Goal: Task Accomplishment & Management: Complete application form

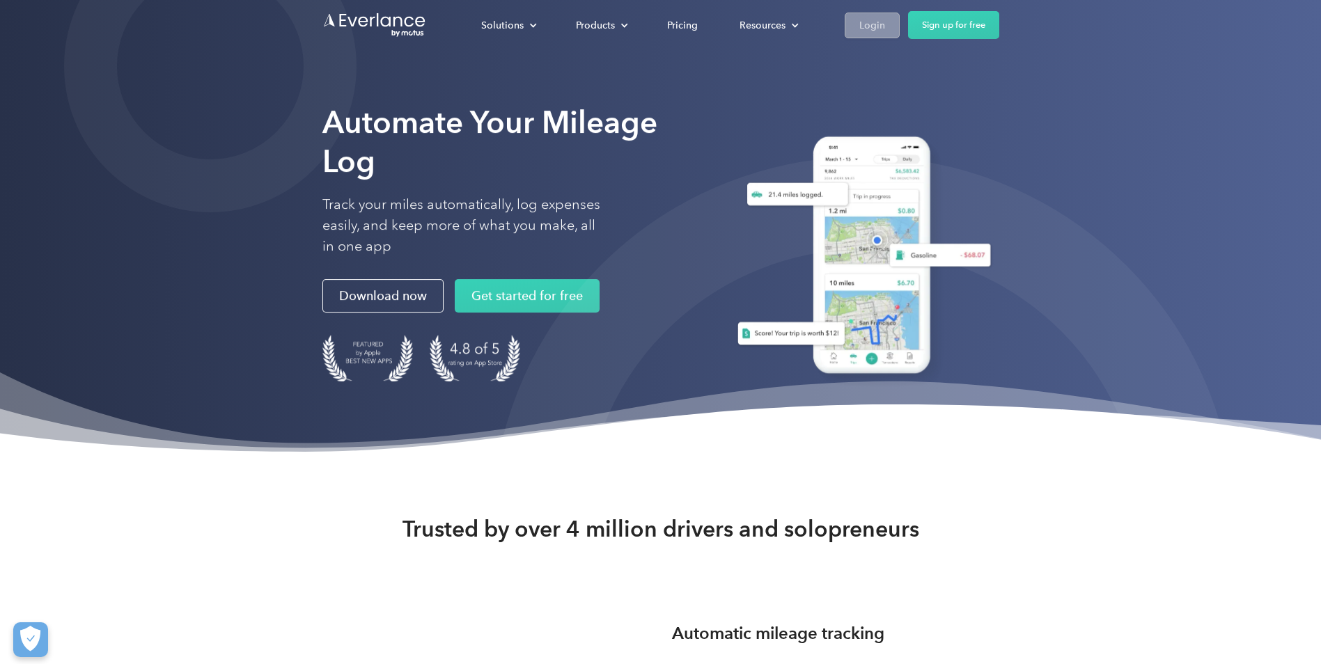
click at [869, 28] on div "Login" at bounding box center [872, 25] width 26 height 17
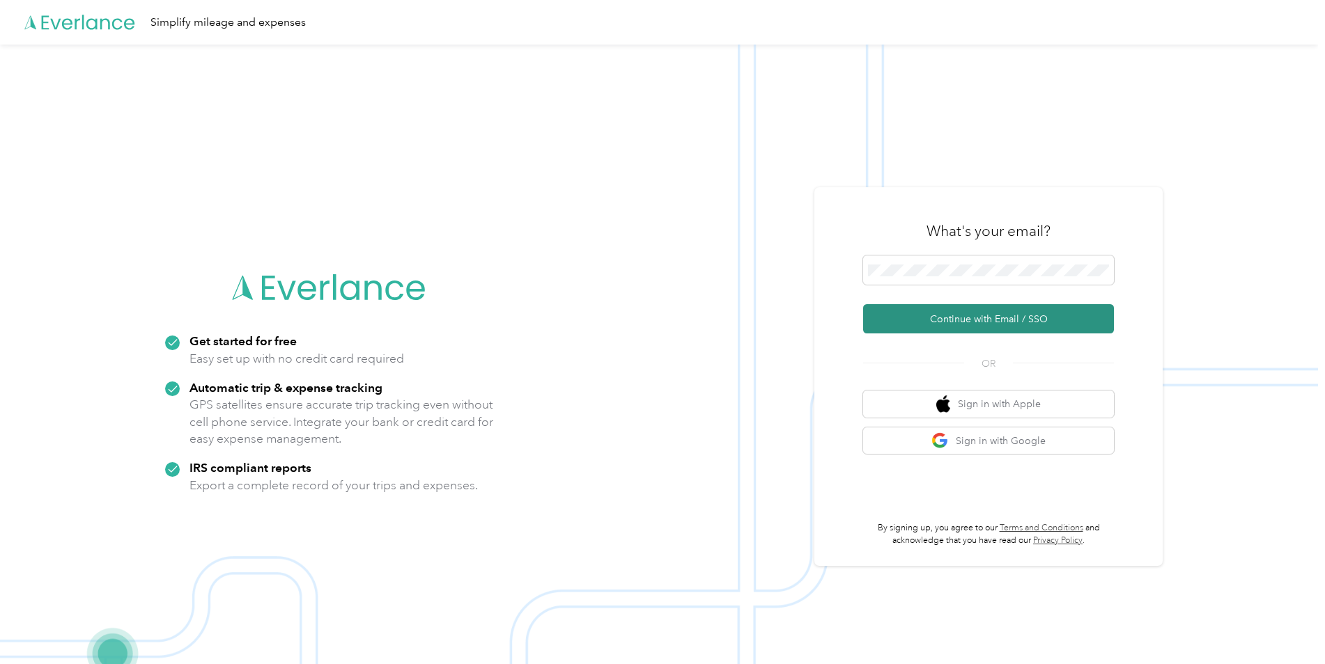
click at [995, 322] on button "Continue with Email / SSO" at bounding box center [988, 318] width 251 height 29
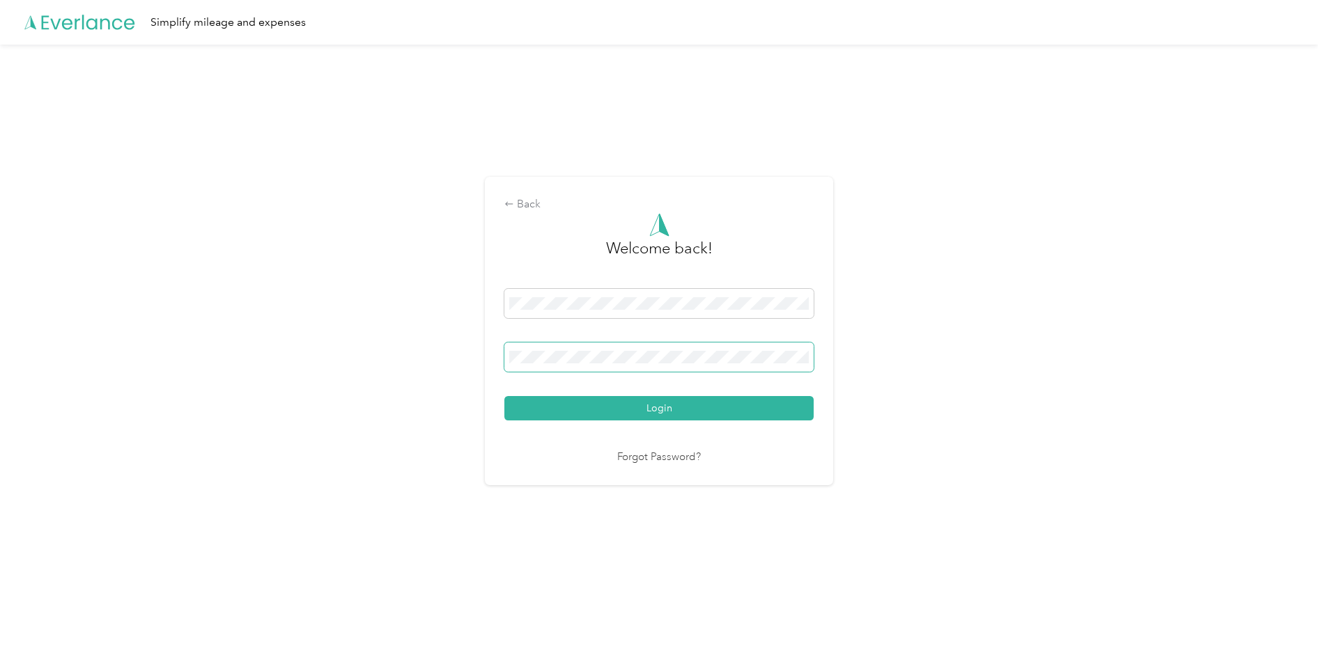
click at [504, 396] on button "Login" at bounding box center [658, 408] width 309 height 24
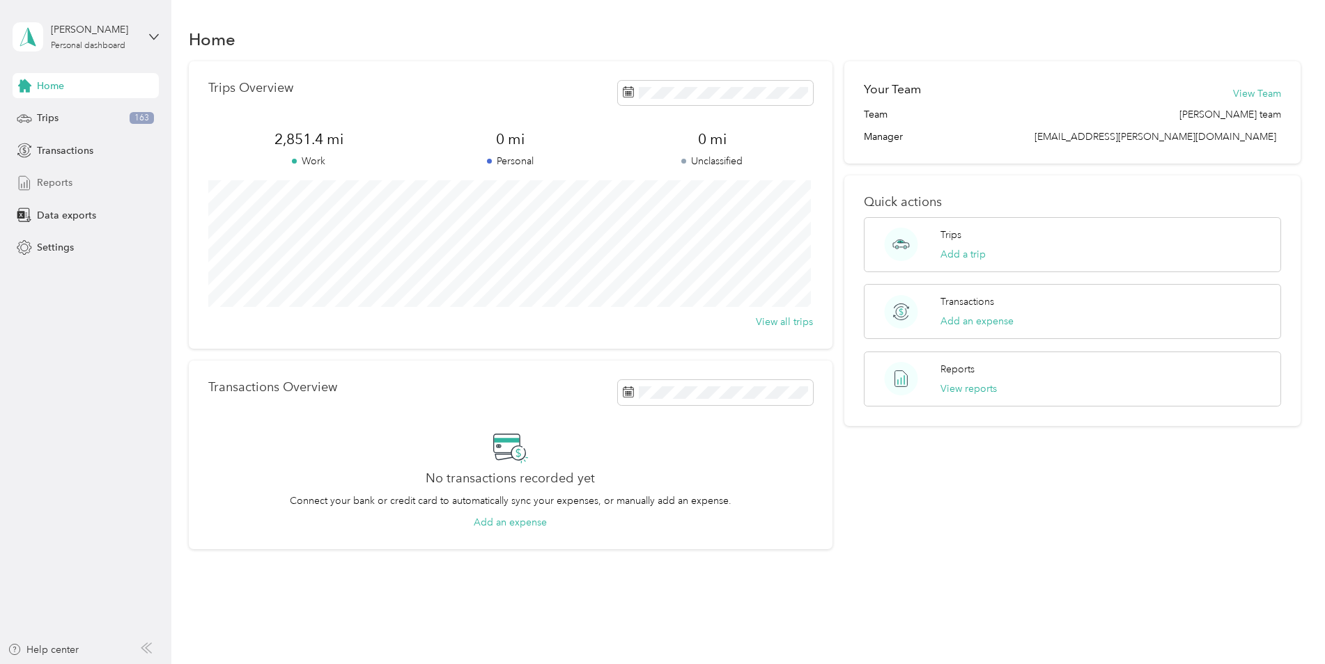
drag, startPoint x: 58, startPoint y: 182, endPoint x: 63, endPoint y: 192, distance: 10.6
click at [58, 182] on span "Reports" at bounding box center [55, 183] width 36 height 15
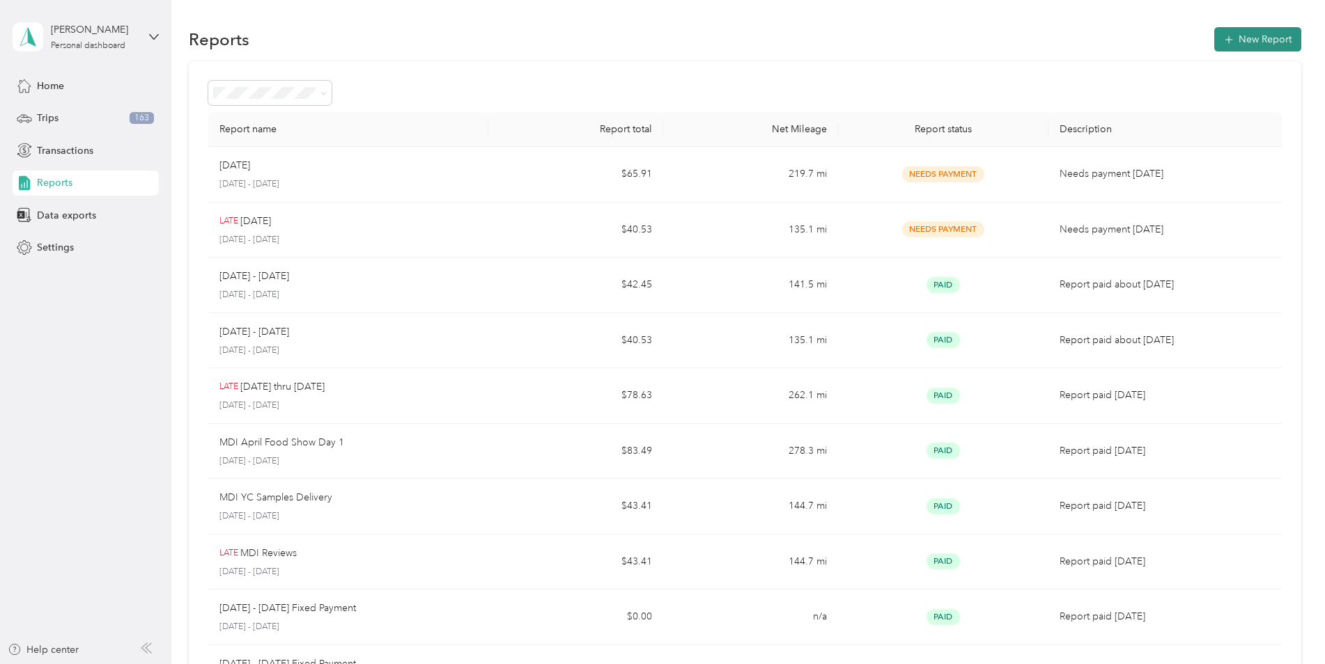
click at [1270, 35] on button "New Report" at bounding box center [1257, 39] width 87 height 24
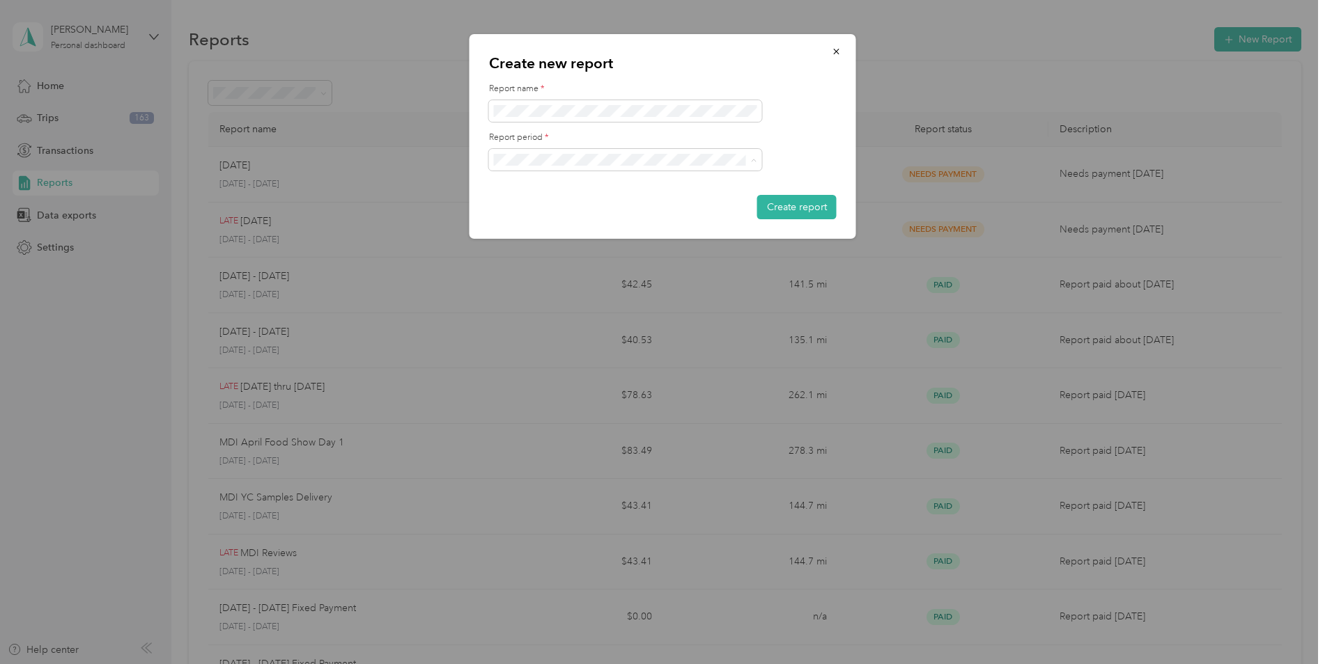
click at [552, 208] on span "[DATE] - [DATE]" at bounding box center [534, 209] width 70 height 12
click at [794, 205] on button "Create report" at bounding box center [796, 207] width 79 height 24
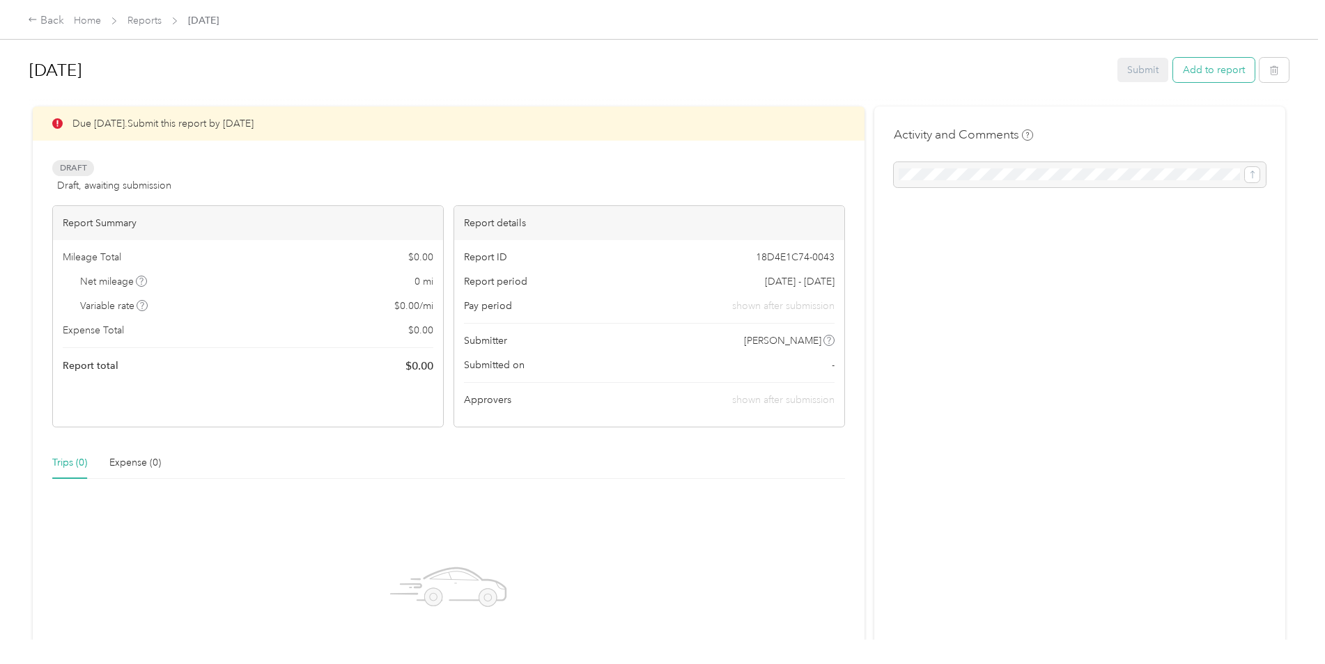
click at [1204, 67] on button "Add to report" at bounding box center [1213, 70] width 81 height 24
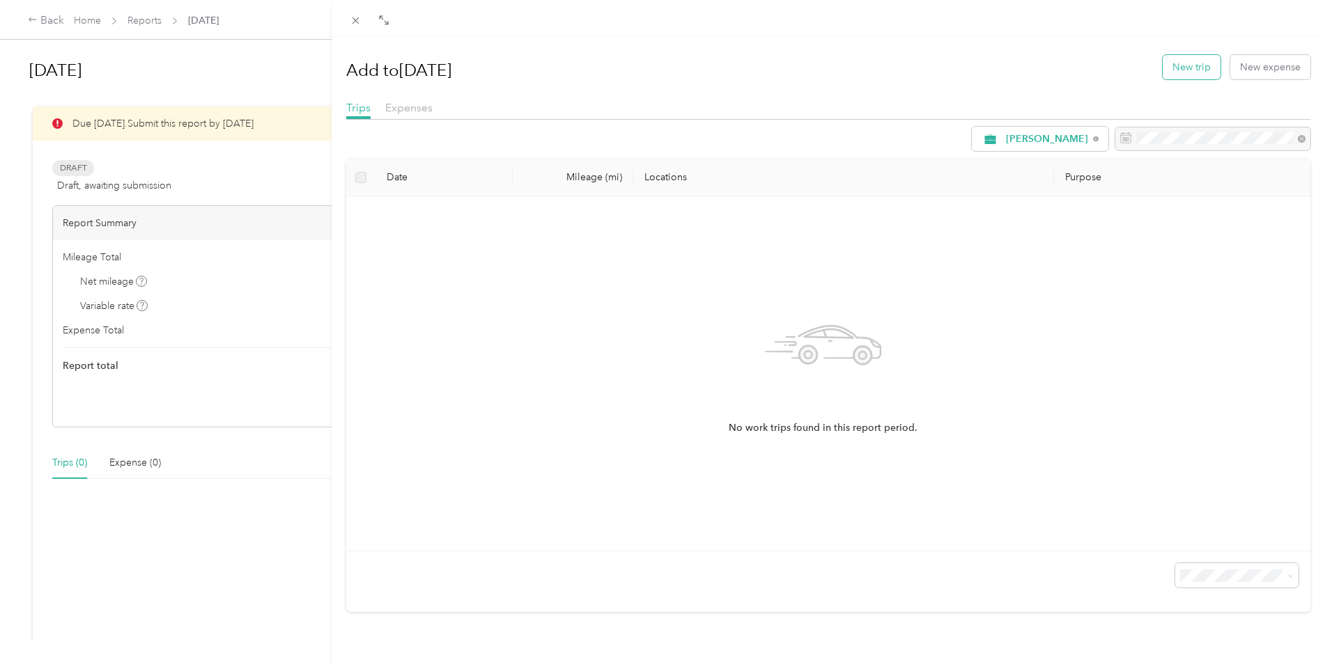
click at [1175, 68] on button "New trip" at bounding box center [1191, 67] width 58 height 24
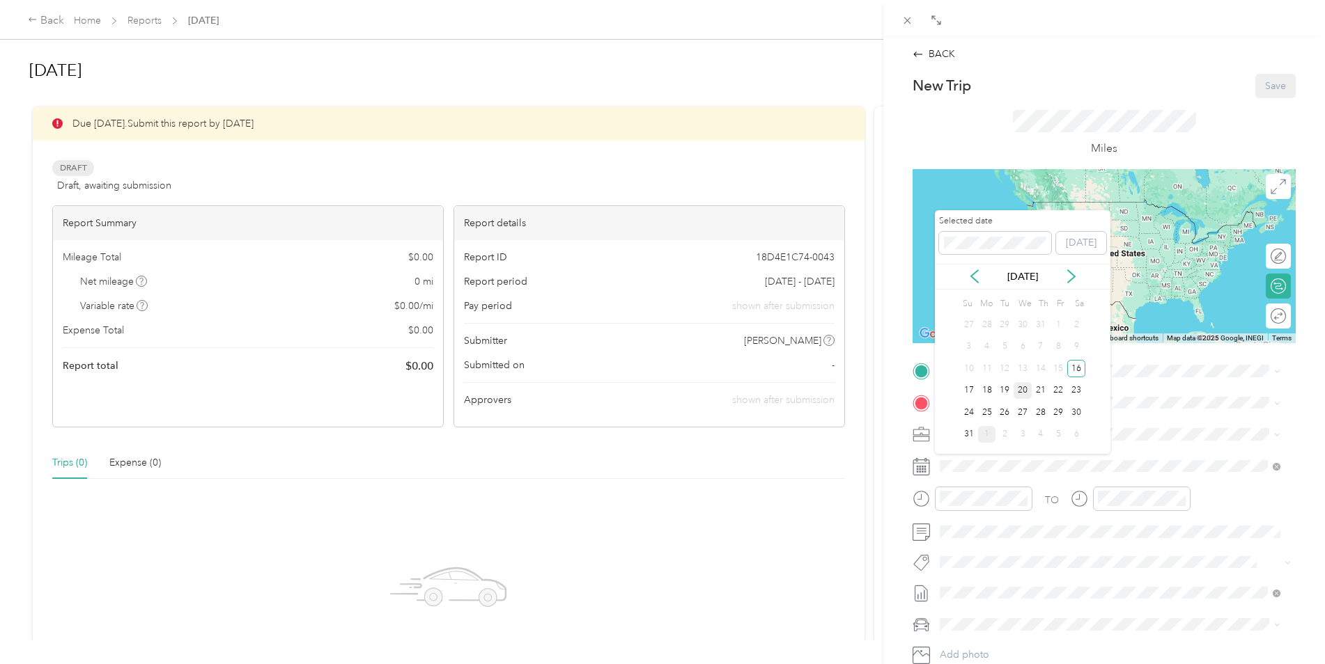
click at [1025, 391] on div "20" at bounding box center [1022, 390] width 18 height 17
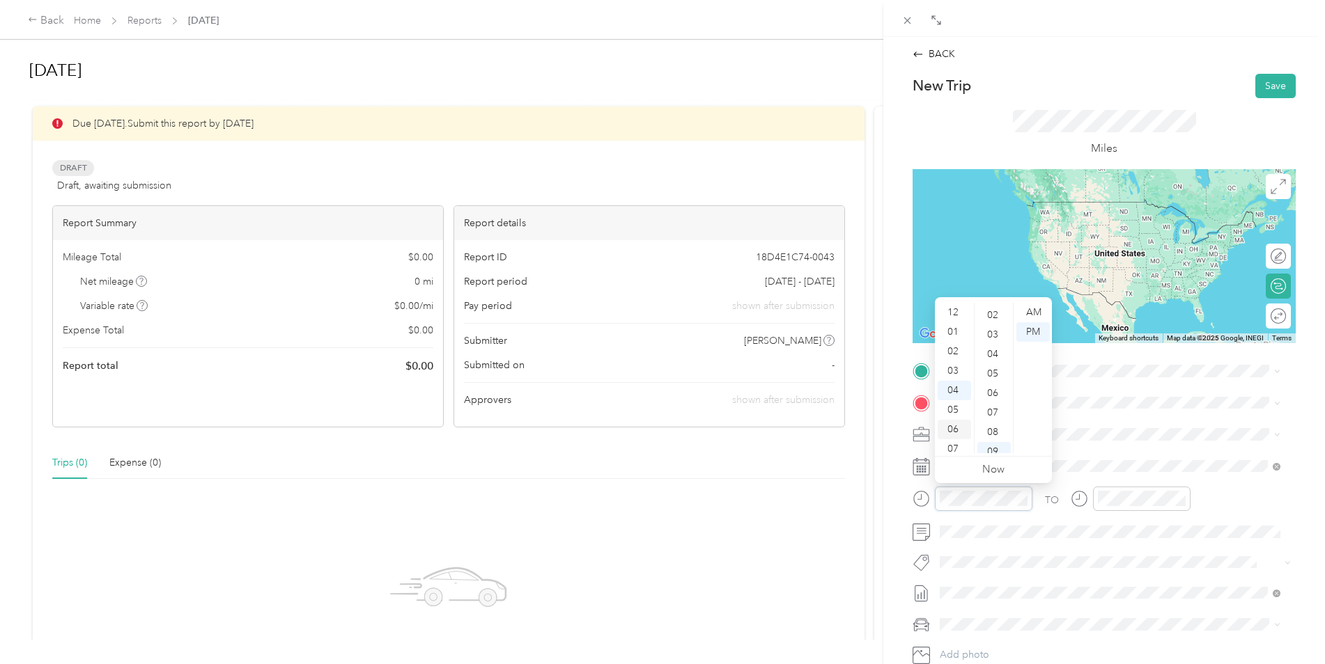
scroll to position [70, 0]
click at [955, 399] on div "08" at bounding box center [953, 399] width 33 height 20
click at [1033, 308] on div "AM" at bounding box center [1032, 313] width 33 height 20
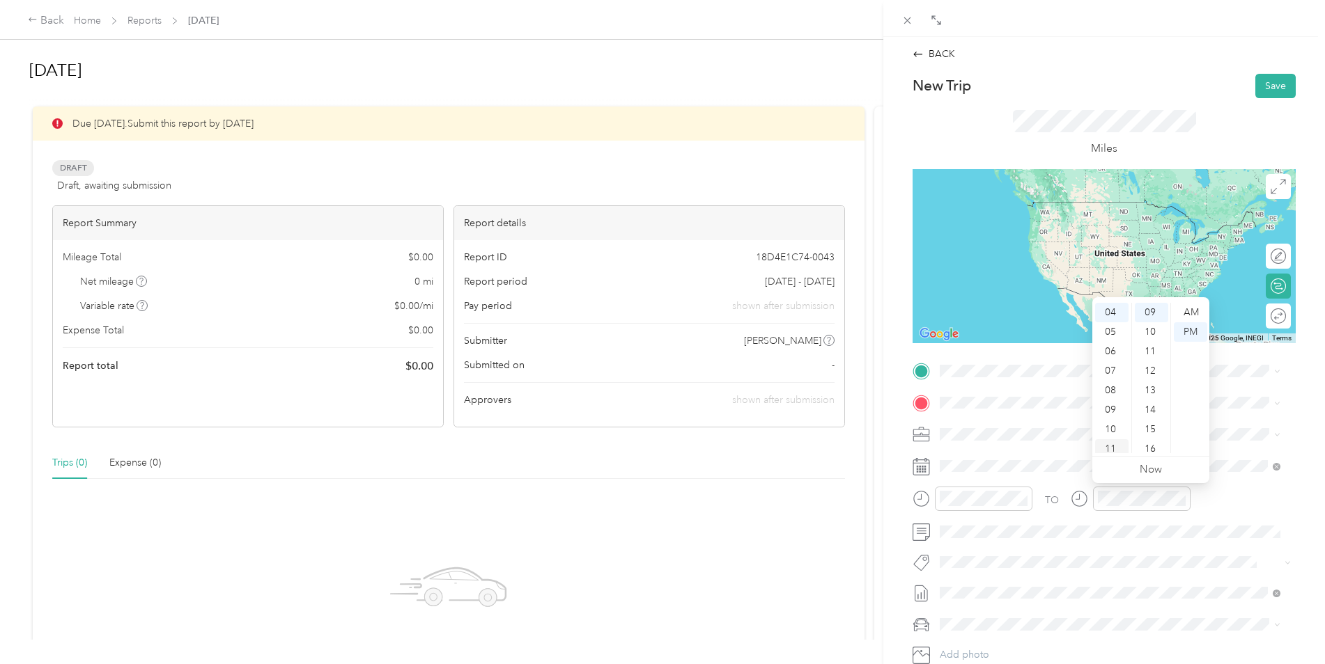
click at [1112, 444] on div "11" at bounding box center [1111, 449] width 33 height 20
click at [1192, 311] on div "AM" at bounding box center [1190, 313] width 33 height 20
click at [1018, 423] on span "[STREET_ADDRESS][US_STATE]" at bounding box center [1035, 417] width 139 height 13
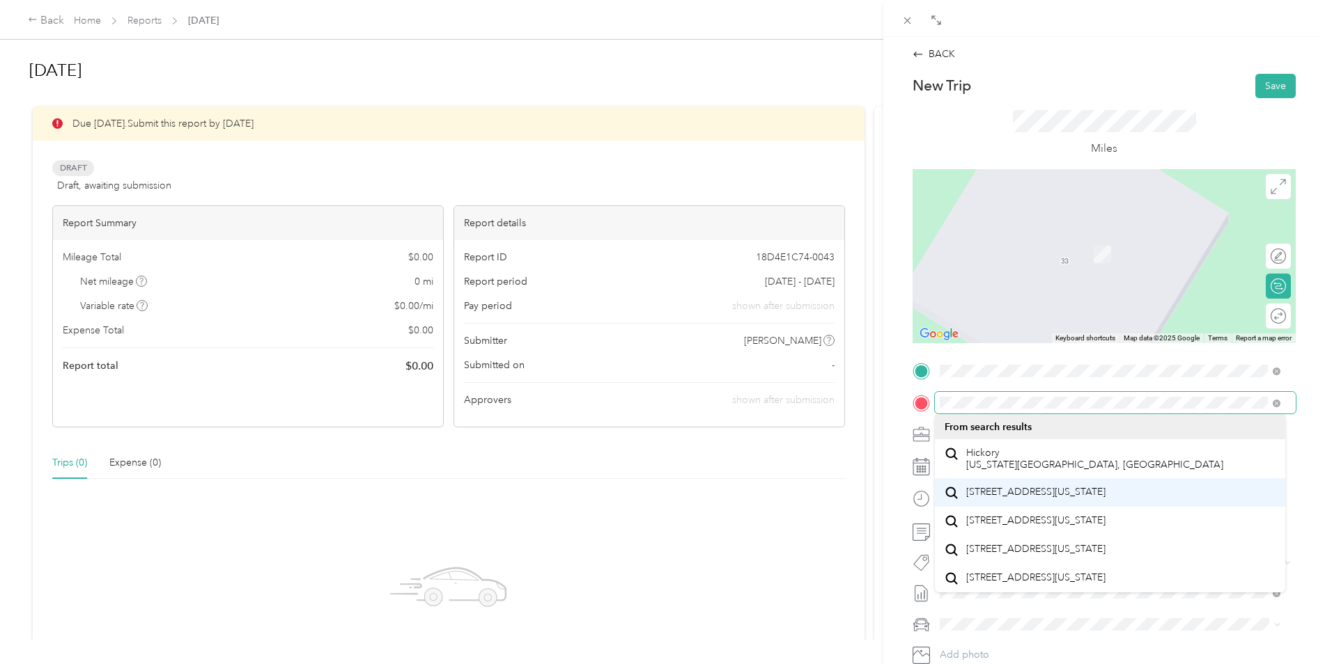
scroll to position [0, 0]
click at [906, 392] on form "New Trip Save This trip cannot be edited because it is either under review, app…" at bounding box center [1104, 385] width 412 height 623
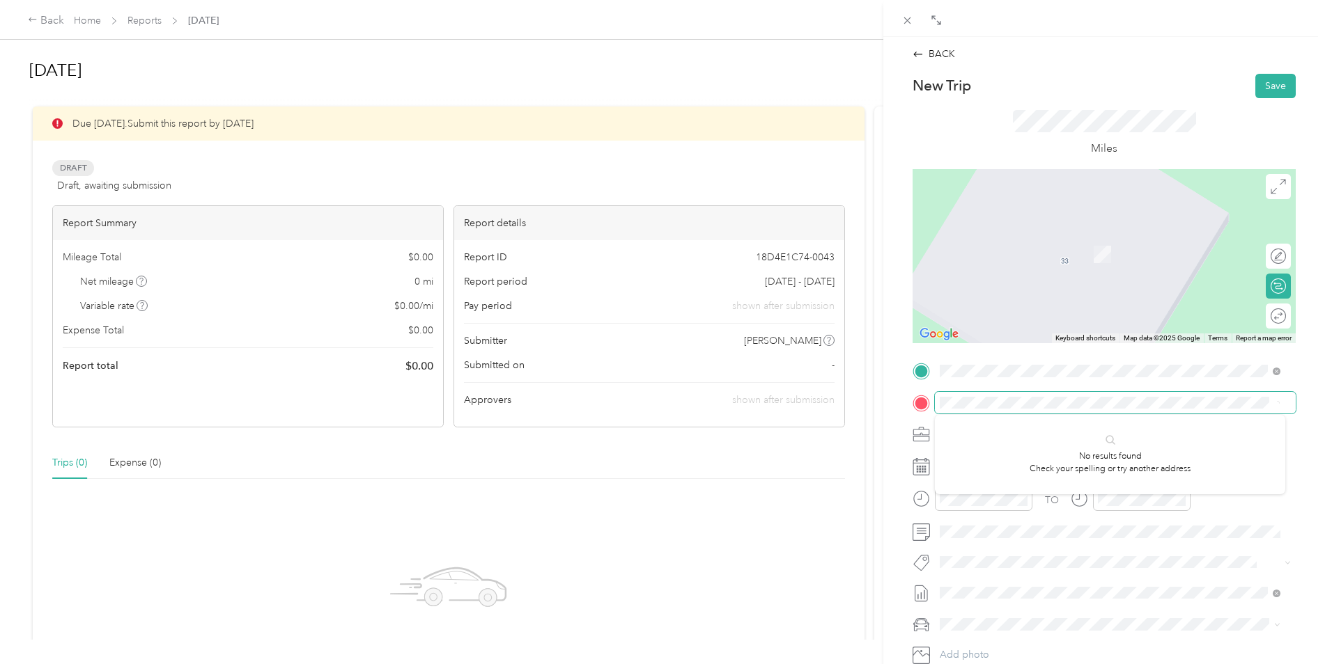
click at [870, 400] on div "BACK New Trip Save This trip cannot be edited because it is either under review…" at bounding box center [662, 332] width 1325 height 664
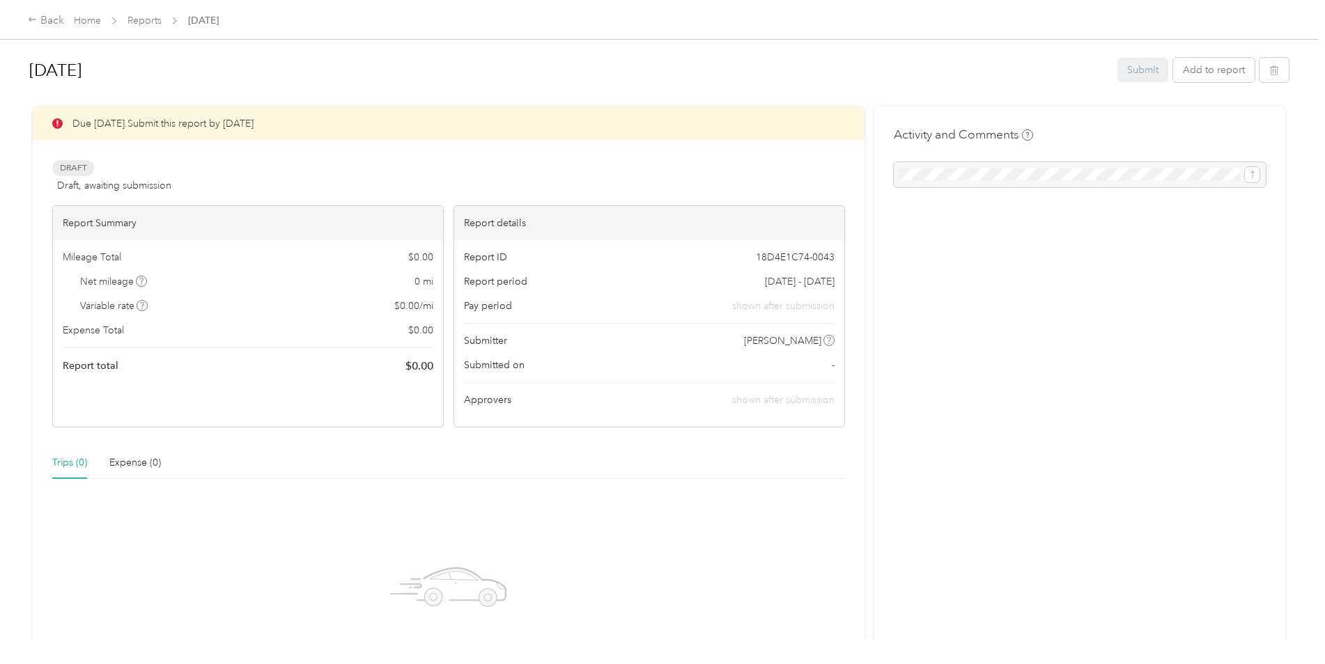
click at [748, 102] on div at bounding box center [658, 100] width 1259 height 15
click at [1222, 75] on button "Add to report" at bounding box center [1213, 70] width 81 height 24
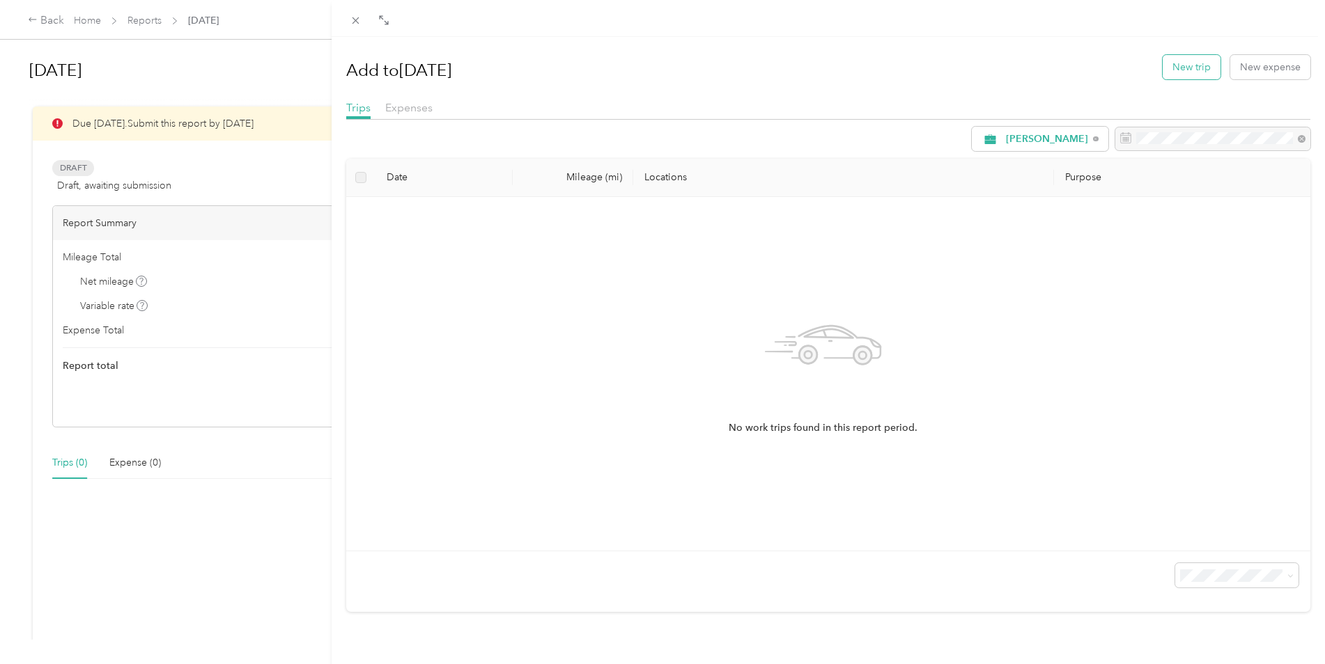
click at [1178, 72] on button "New trip" at bounding box center [1191, 67] width 58 height 24
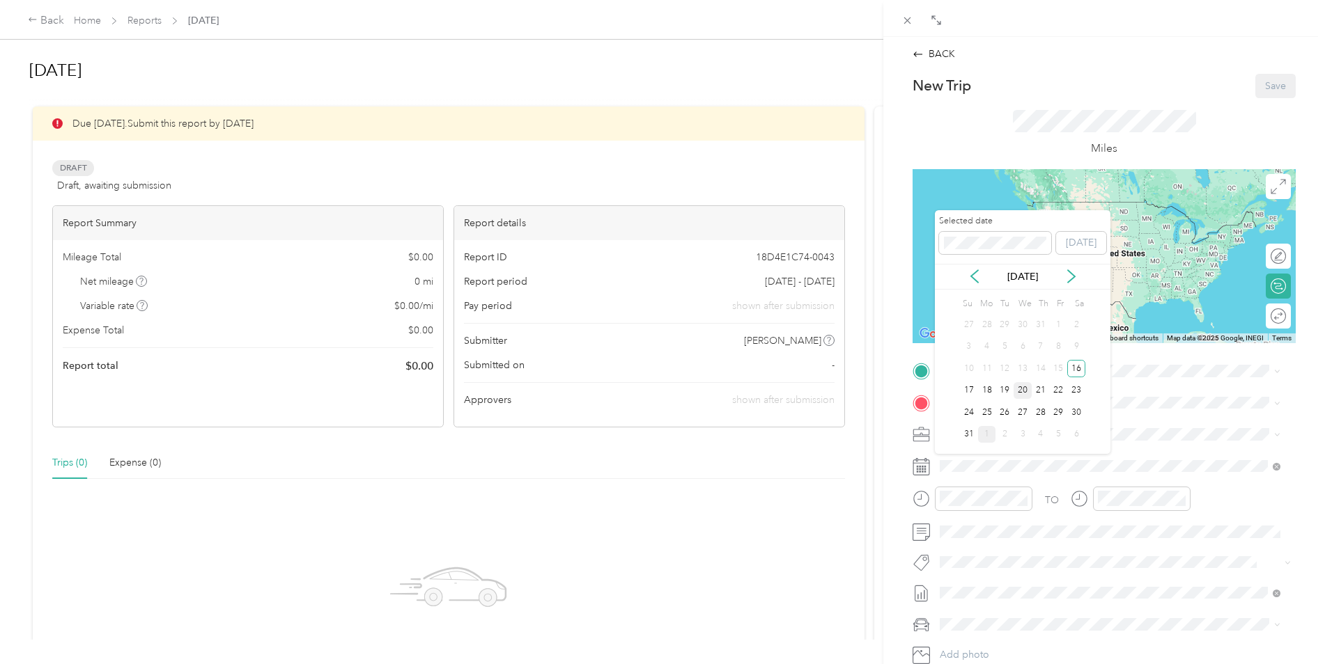
click at [1022, 385] on div "20" at bounding box center [1022, 390] width 18 height 17
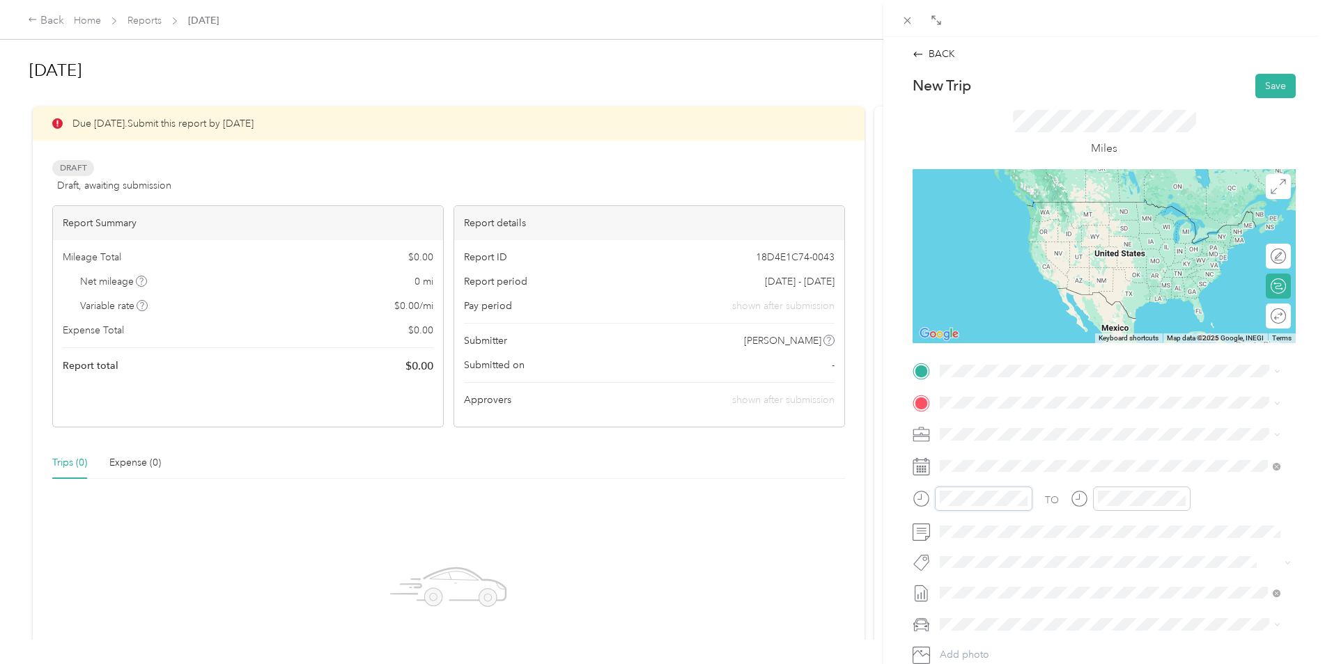
scroll to position [215, 0]
click at [953, 392] on div "08" at bounding box center [953, 391] width 33 height 20
click at [1033, 314] on div "AM" at bounding box center [1032, 313] width 33 height 20
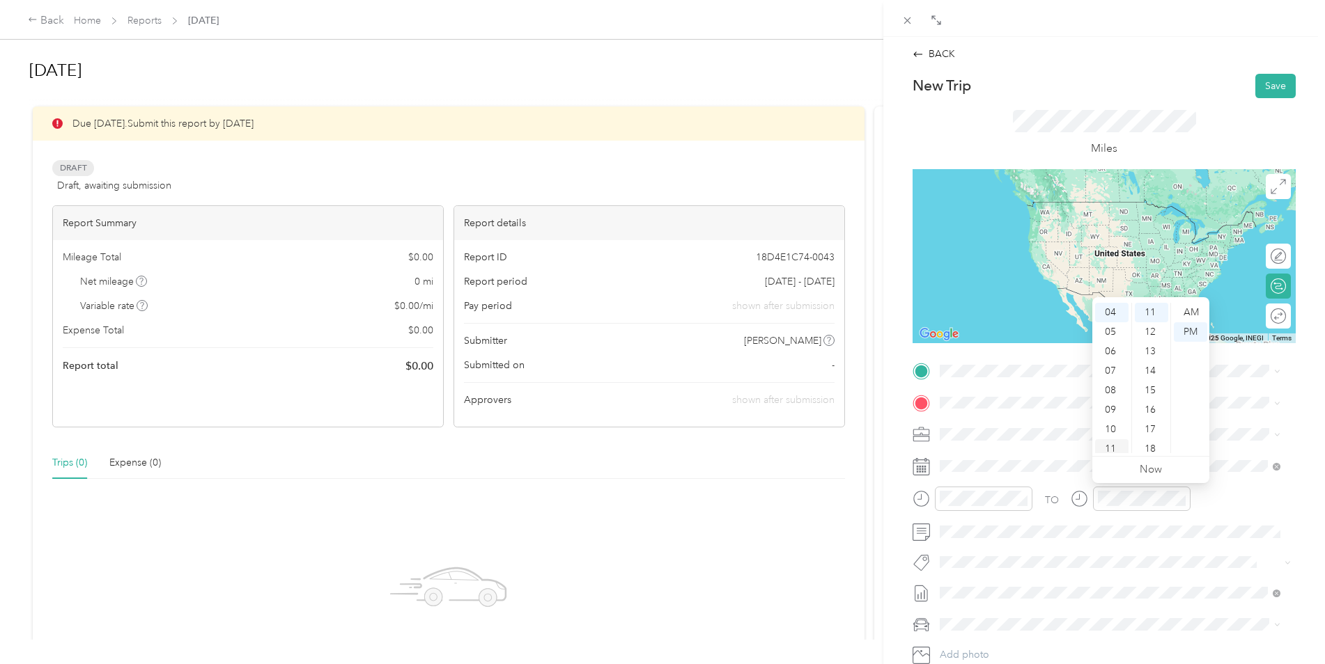
click at [1107, 444] on div "11" at bounding box center [1111, 449] width 33 height 20
click at [1191, 308] on div "AM" at bounding box center [1190, 313] width 33 height 20
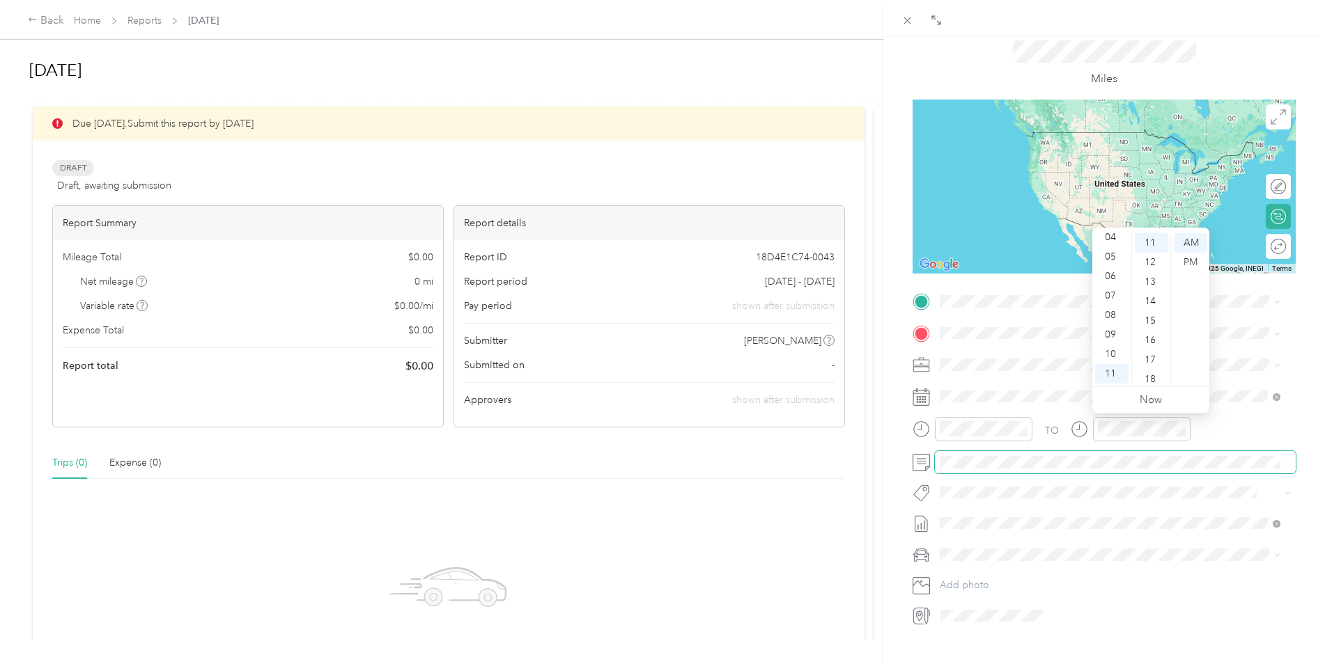
click at [1007, 469] on span at bounding box center [1115, 462] width 361 height 22
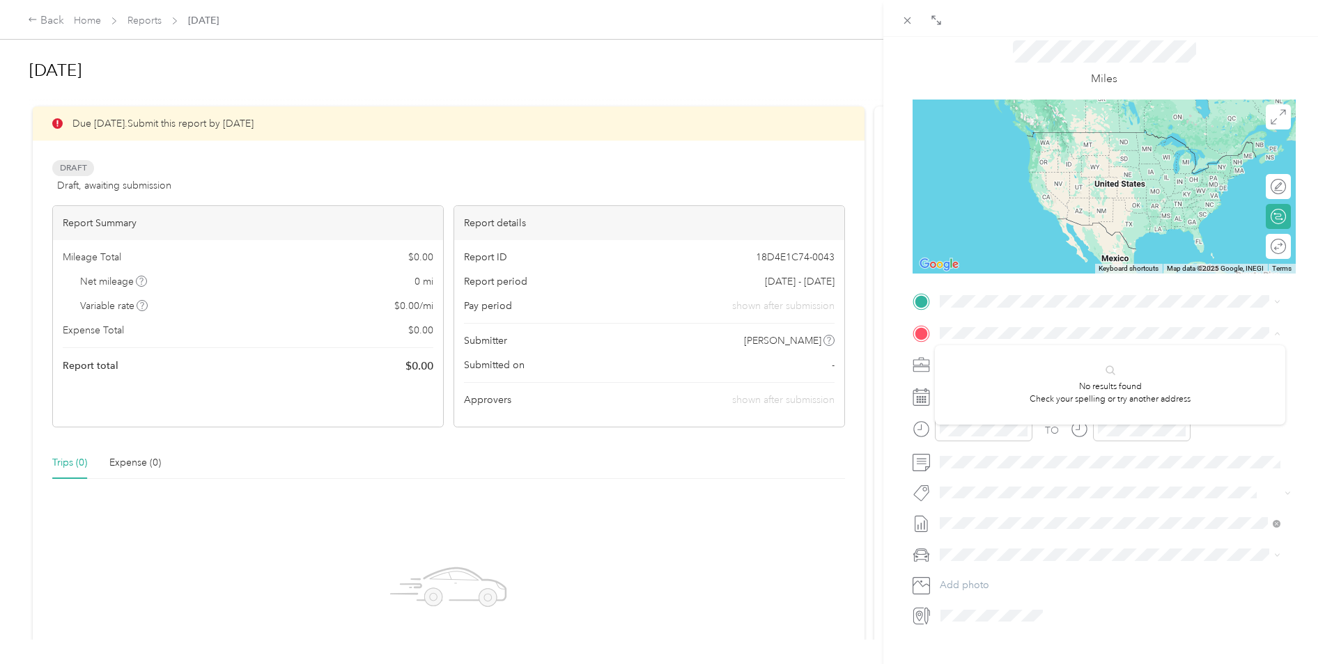
click at [1022, 355] on span "[STREET_ADDRESS][US_STATE]" at bounding box center [1035, 349] width 139 height 13
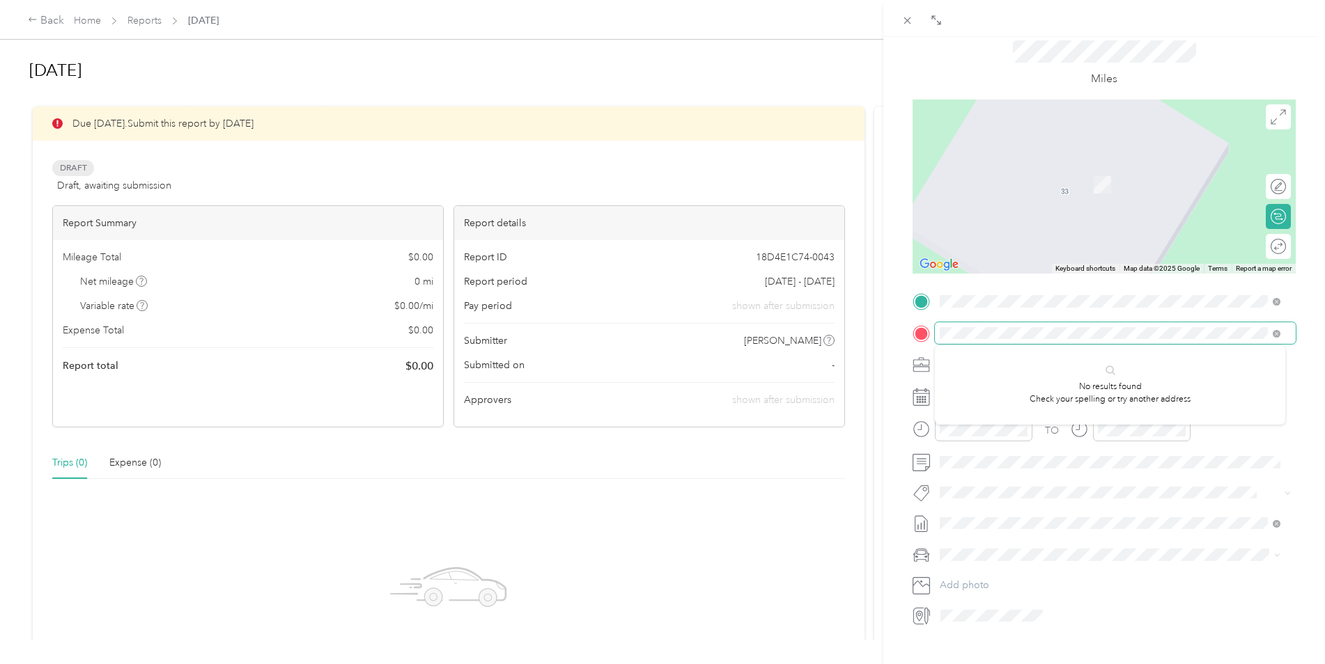
click at [932, 329] on div at bounding box center [1103, 333] width 383 height 22
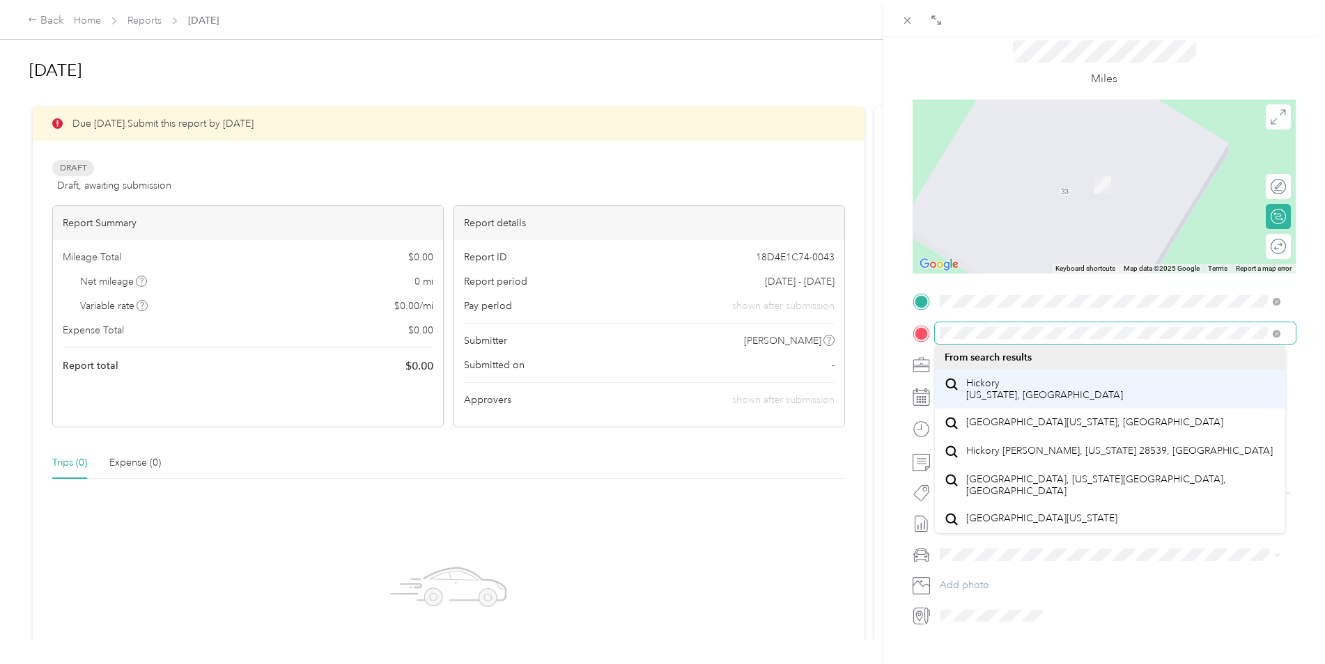
scroll to position [0, 0]
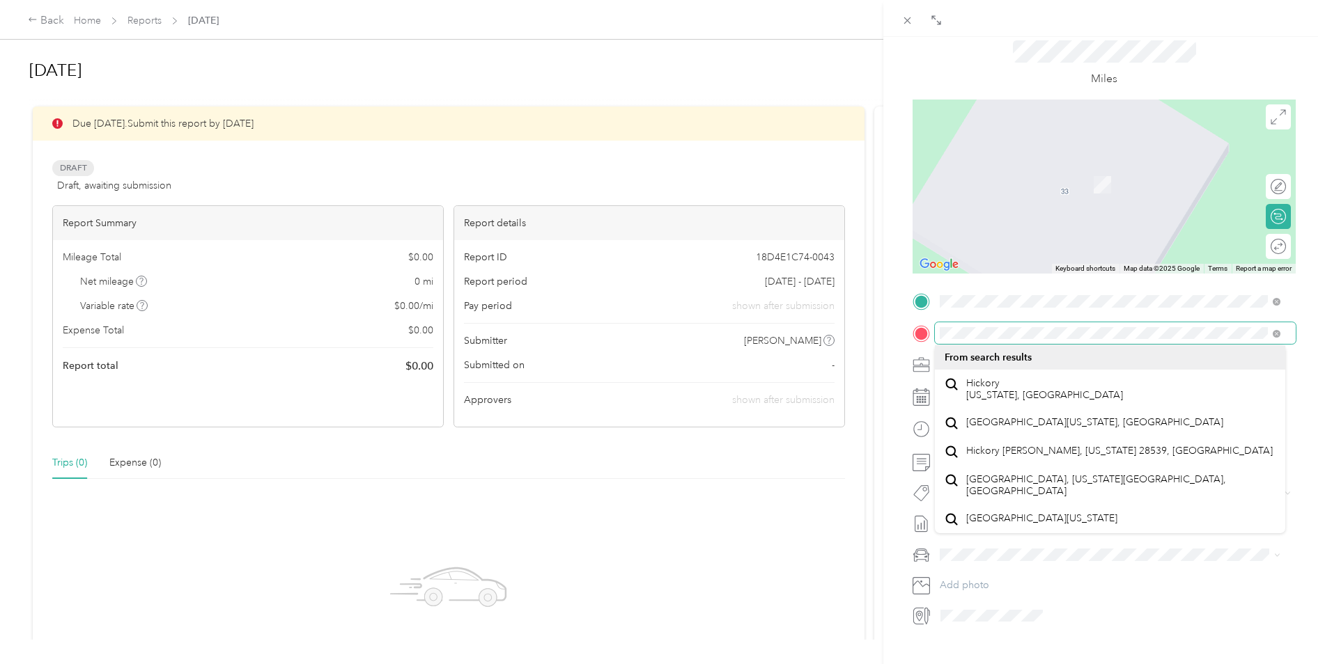
click at [935, 336] on span at bounding box center [1115, 333] width 361 height 22
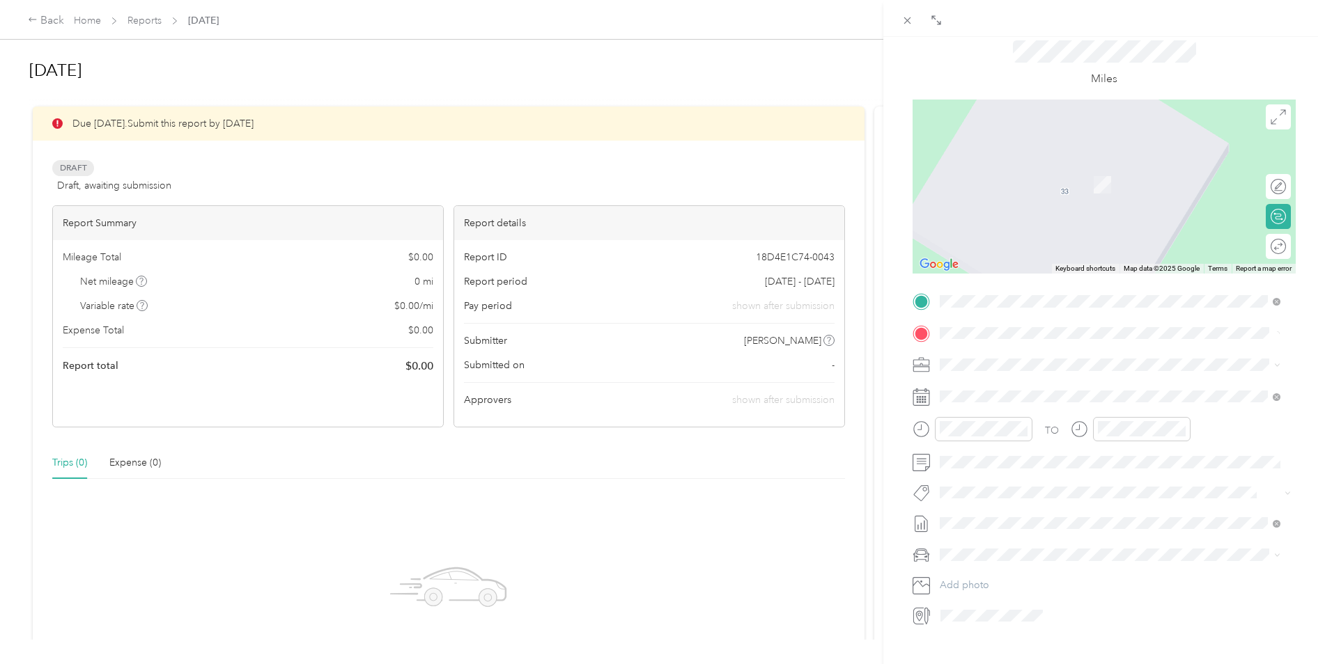
click at [1049, 325] on li "From search results" at bounding box center [1110, 326] width 350 height 24
click at [1047, 339] on span at bounding box center [1115, 333] width 361 height 22
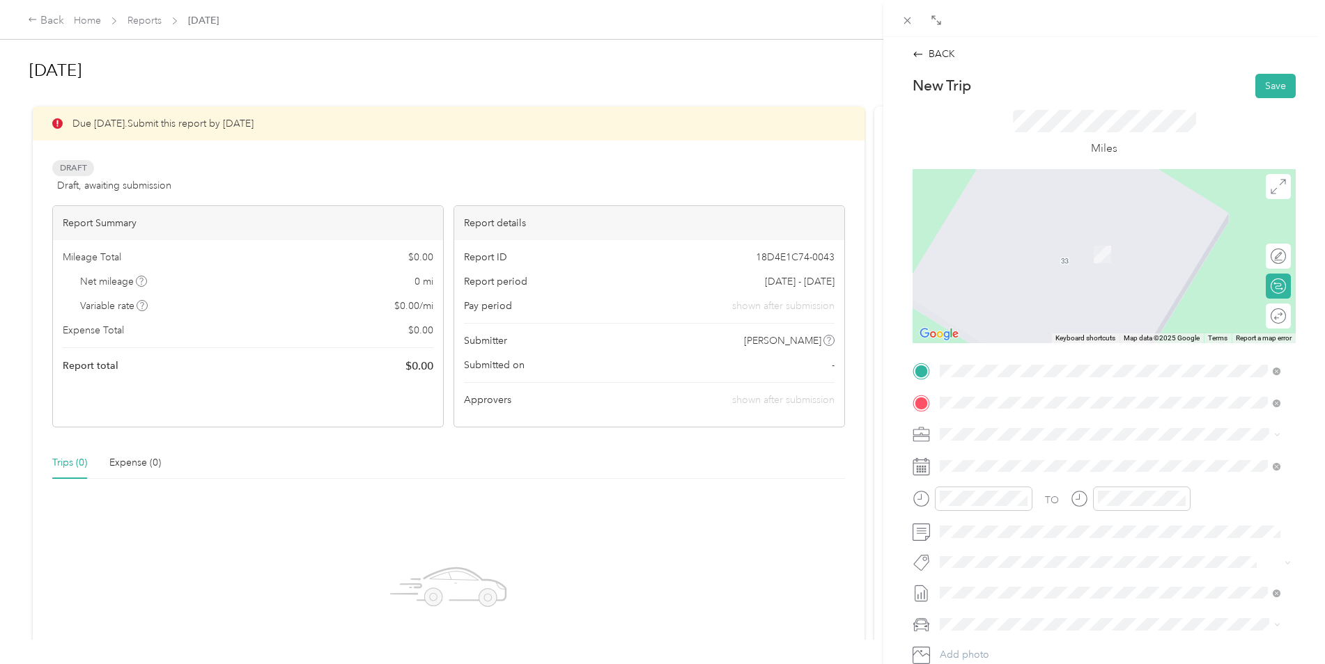
click at [995, 464] on span "Hickory [US_STATE], [GEOGRAPHIC_DATA]" at bounding box center [1044, 459] width 157 height 24
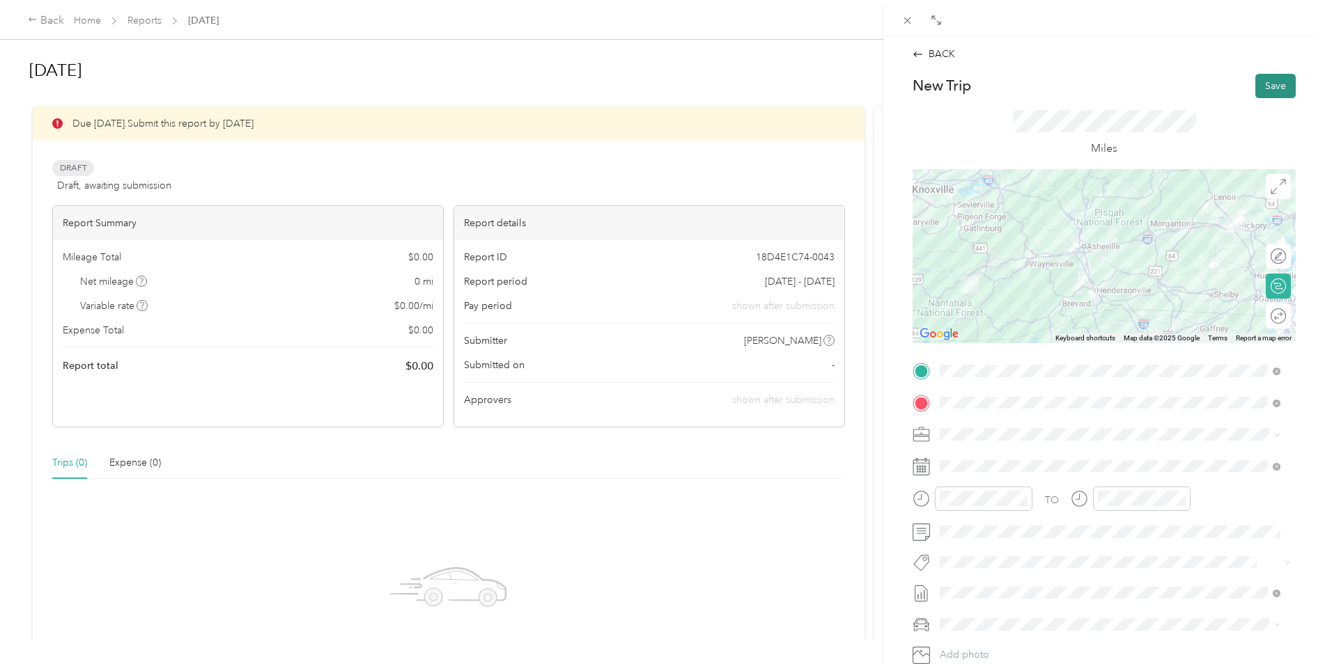
click at [1267, 80] on button "Save" at bounding box center [1275, 86] width 40 height 24
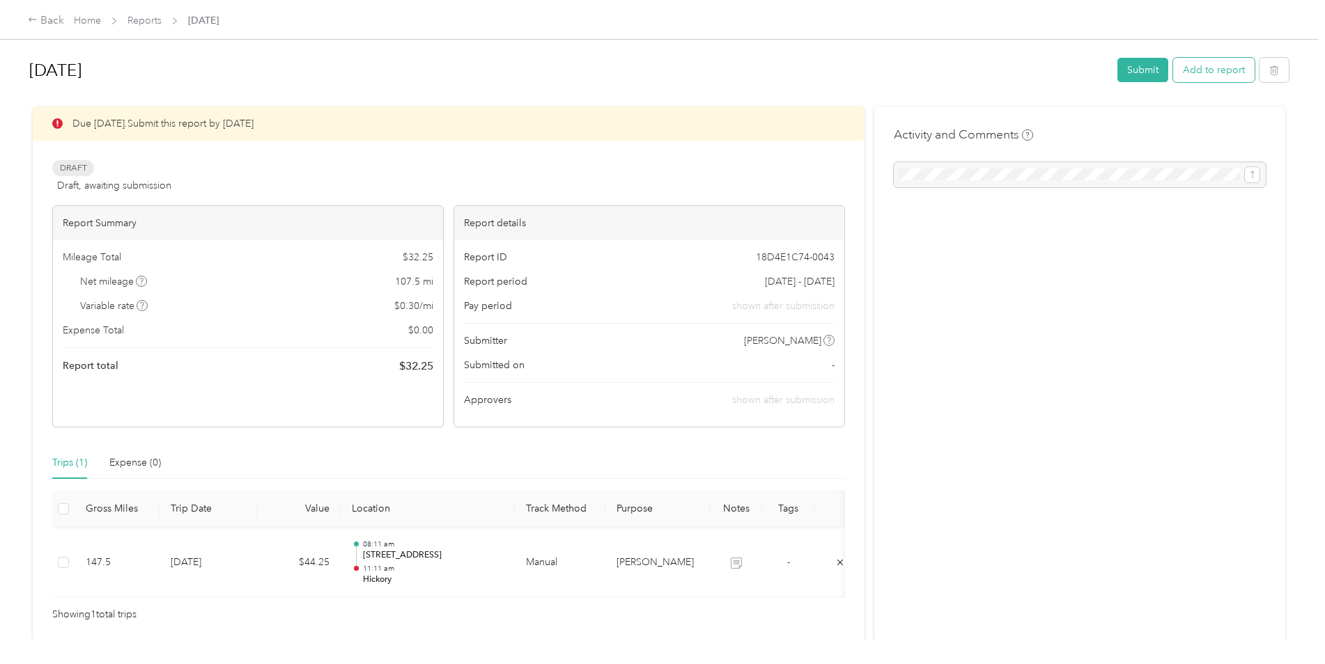
click at [1210, 72] on button "Add to report" at bounding box center [1213, 70] width 81 height 24
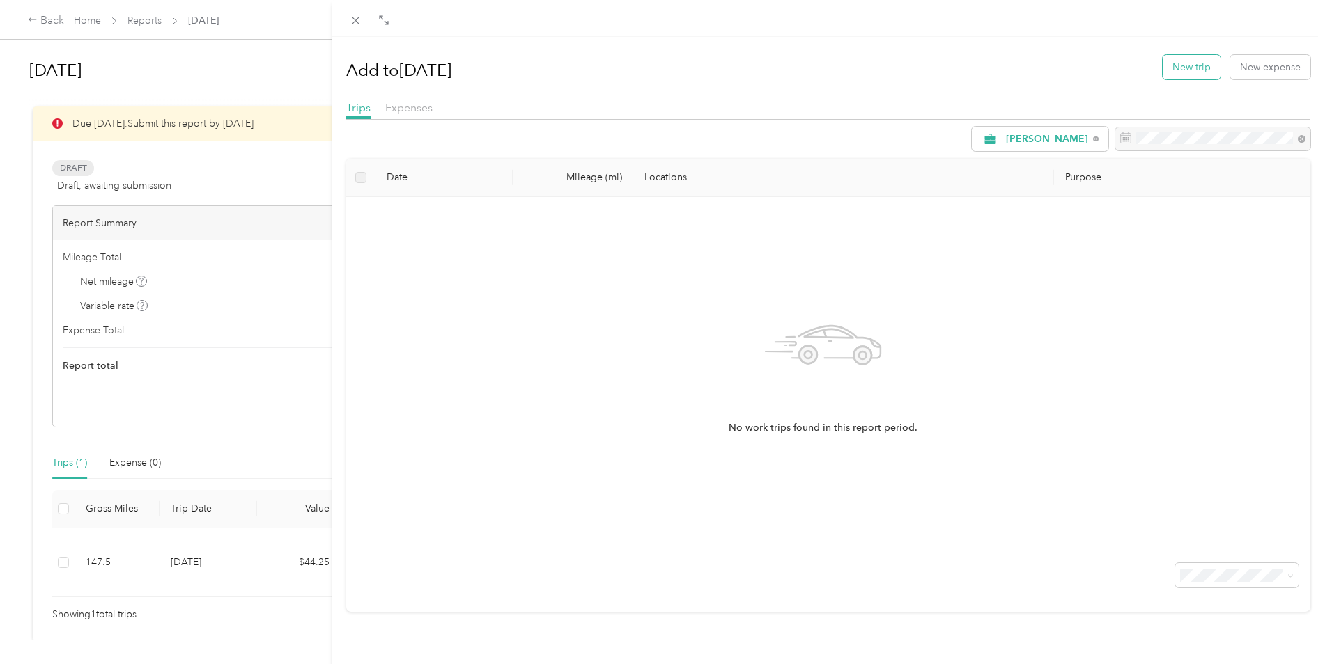
click at [1179, 68] on button "New trip" at bounding box center [1191, 67] width 58 height 24
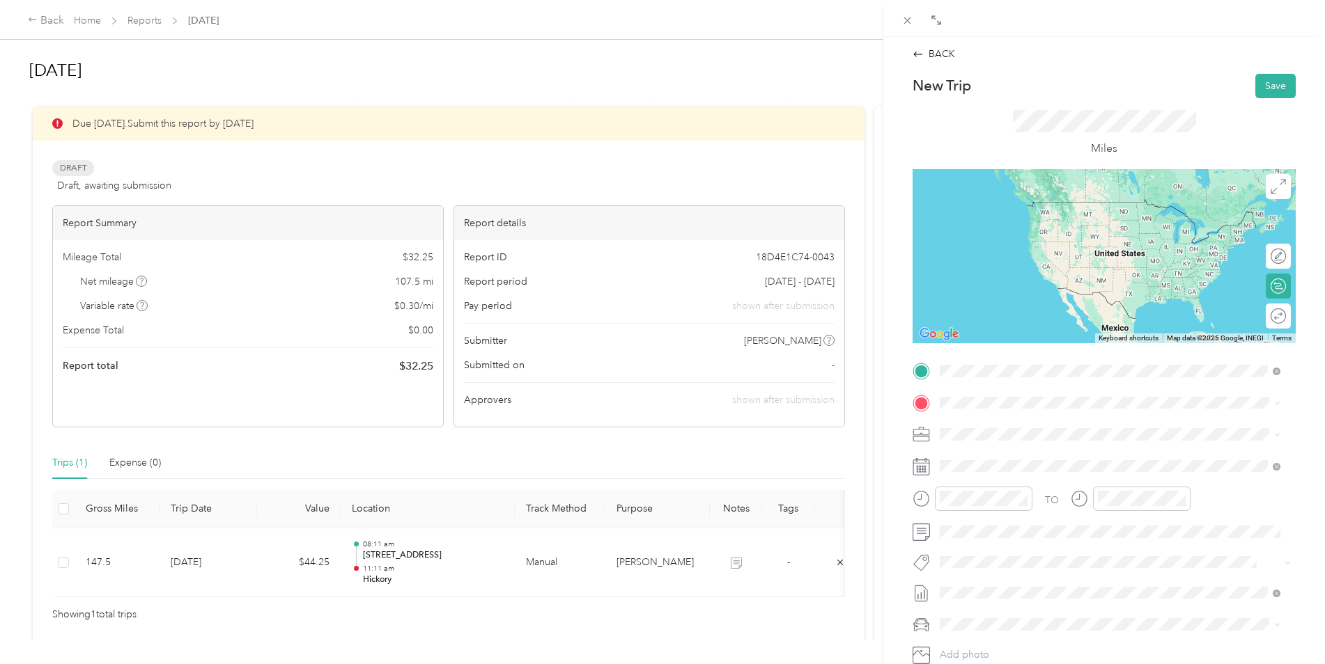
click at [988, 435] on span "Hickory [US_STATE], [GEOGRAPHIC_DATA]" at bounding box center [1044, 427] width 157 height 24
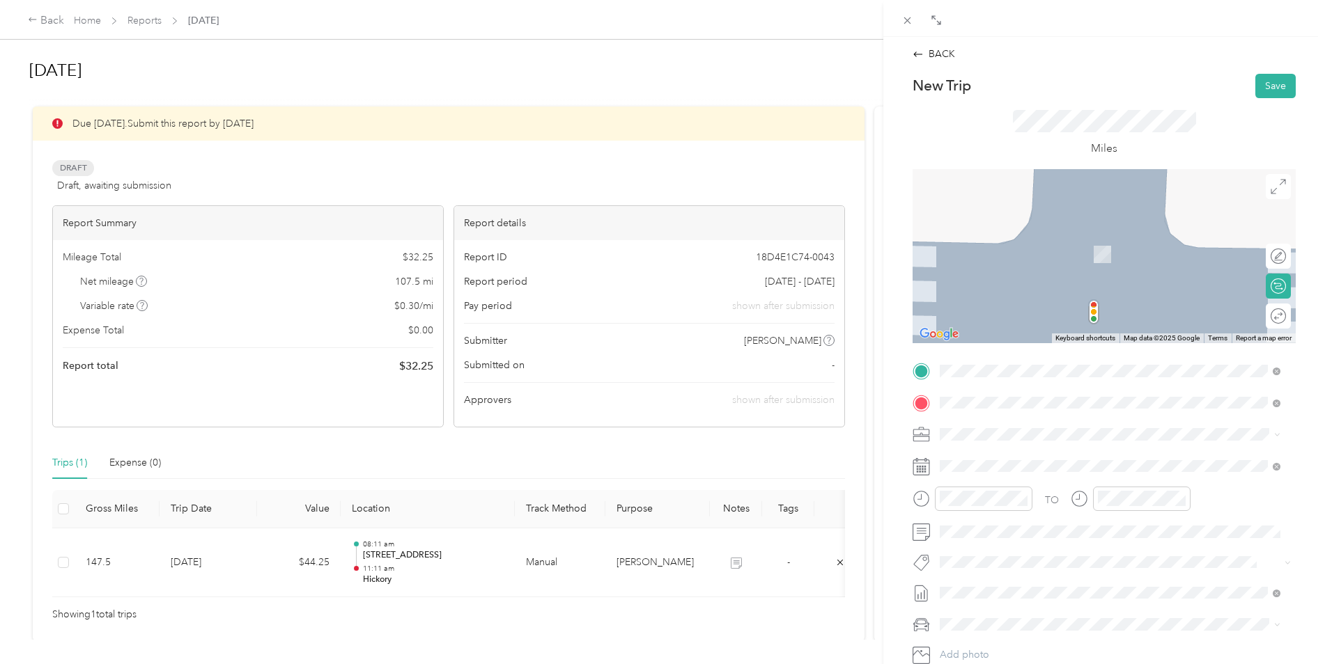
click at [1052, 505] on strong "[STREET_ADDRESS]" at bounding box center [1012, 507] width 93 height 13
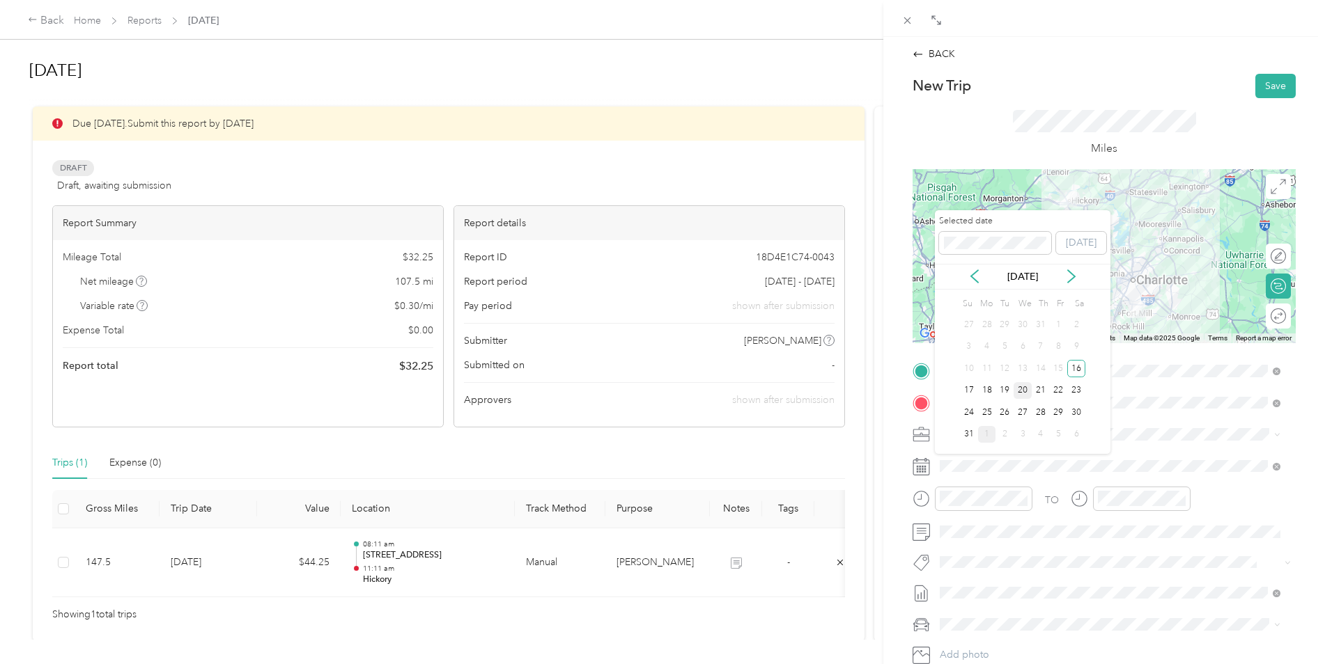
click at [1025, 391] on div "20" at bounding box center [1022, 390] width 18 height 17
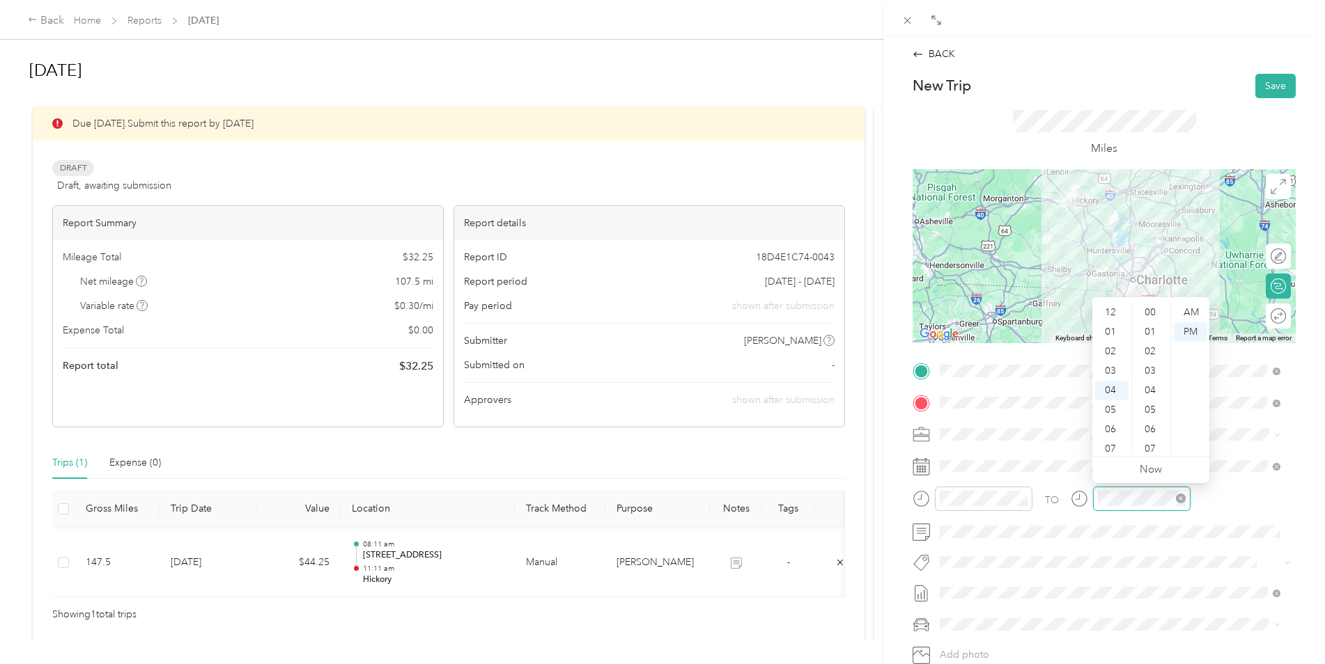
scroll to position [273, 0]
click at [1110, 352] on div "06" at bounding box center [1111, 352] width 33 height 20
click at [1194, 329] on div "PM" at bounding box center [1190, 332] width 33 height 20
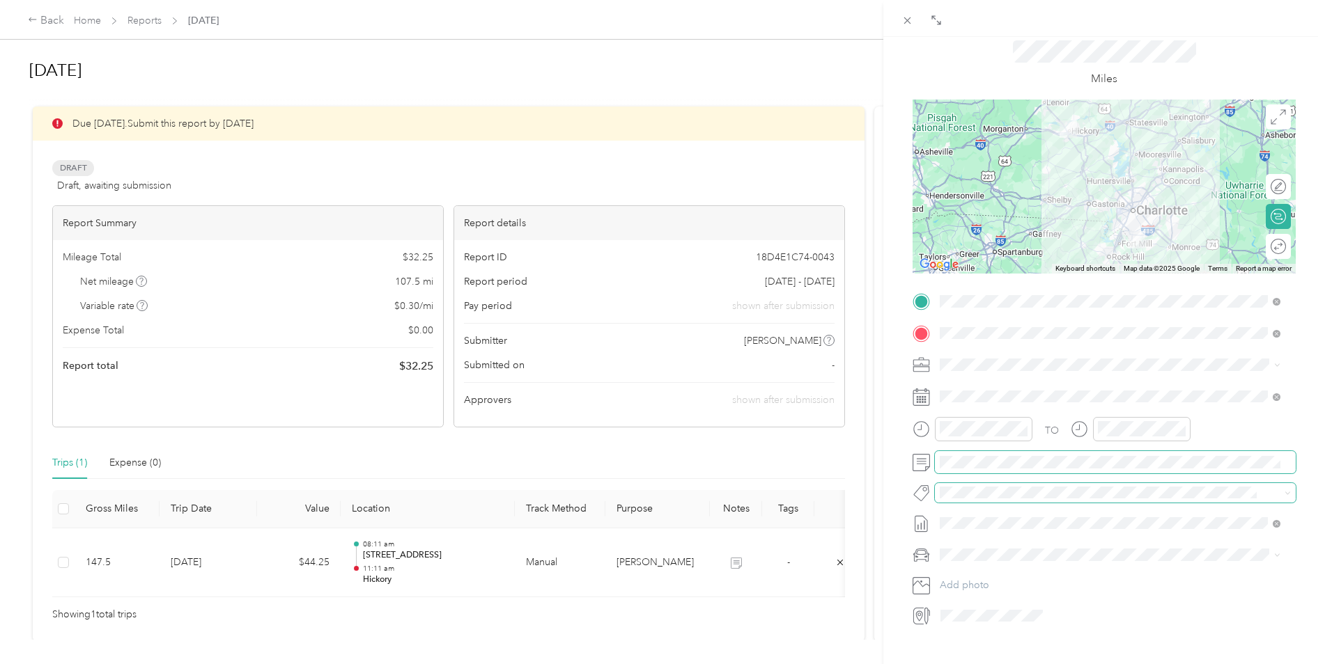
scroll to position [0, 0]
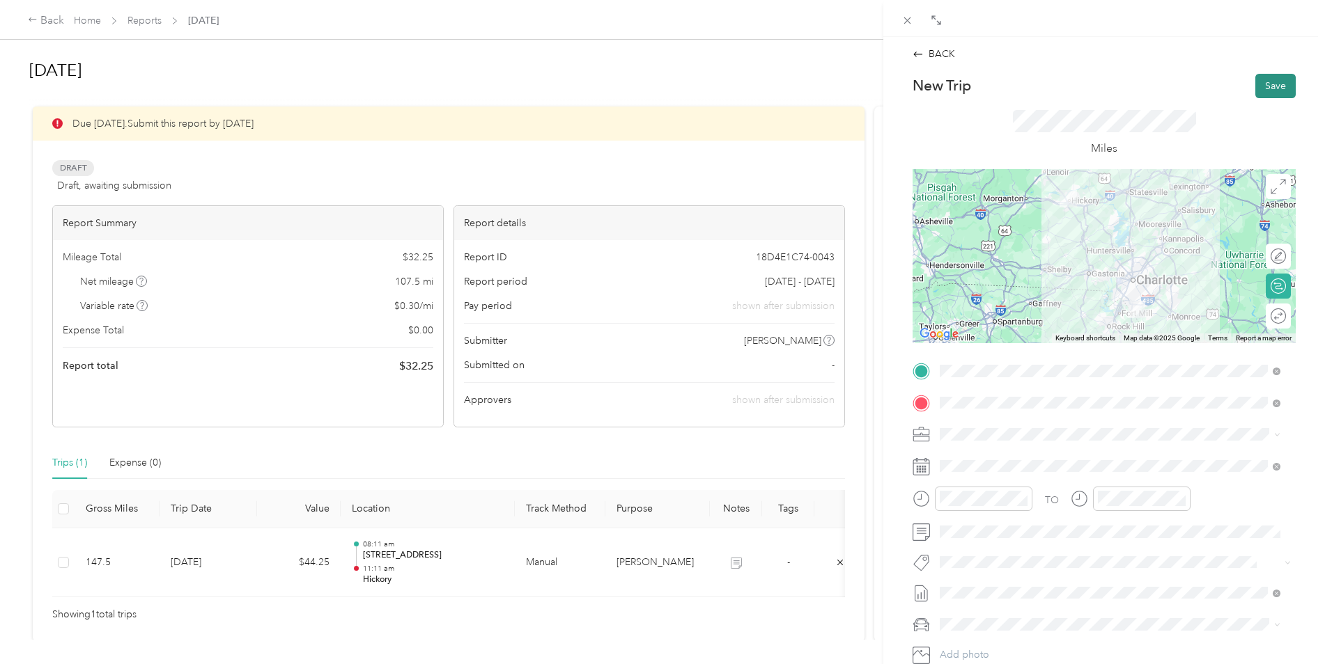
click at [1259, 85] on button "Save" at bounding box center [1275, 86] width 40 height 24
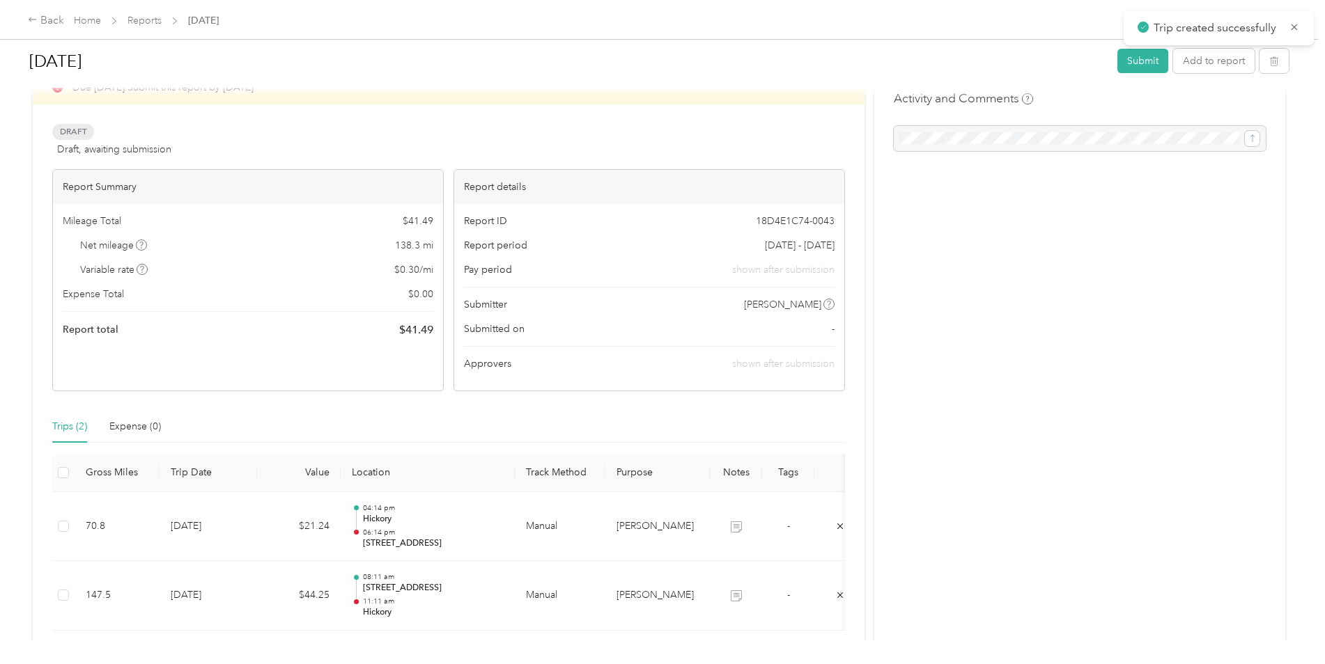
scroll to position [70, 0]
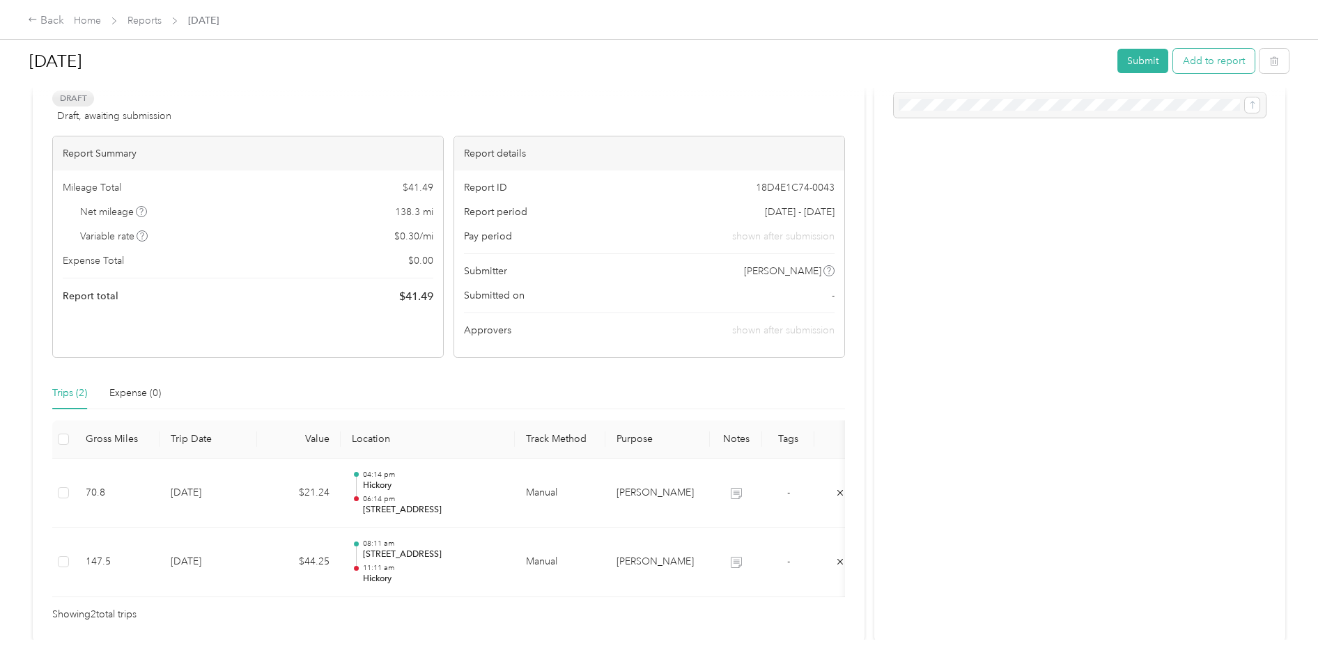
click at [1207, 59] on button "Add to report" at bounding box center [1213, 61] width 81 height 24
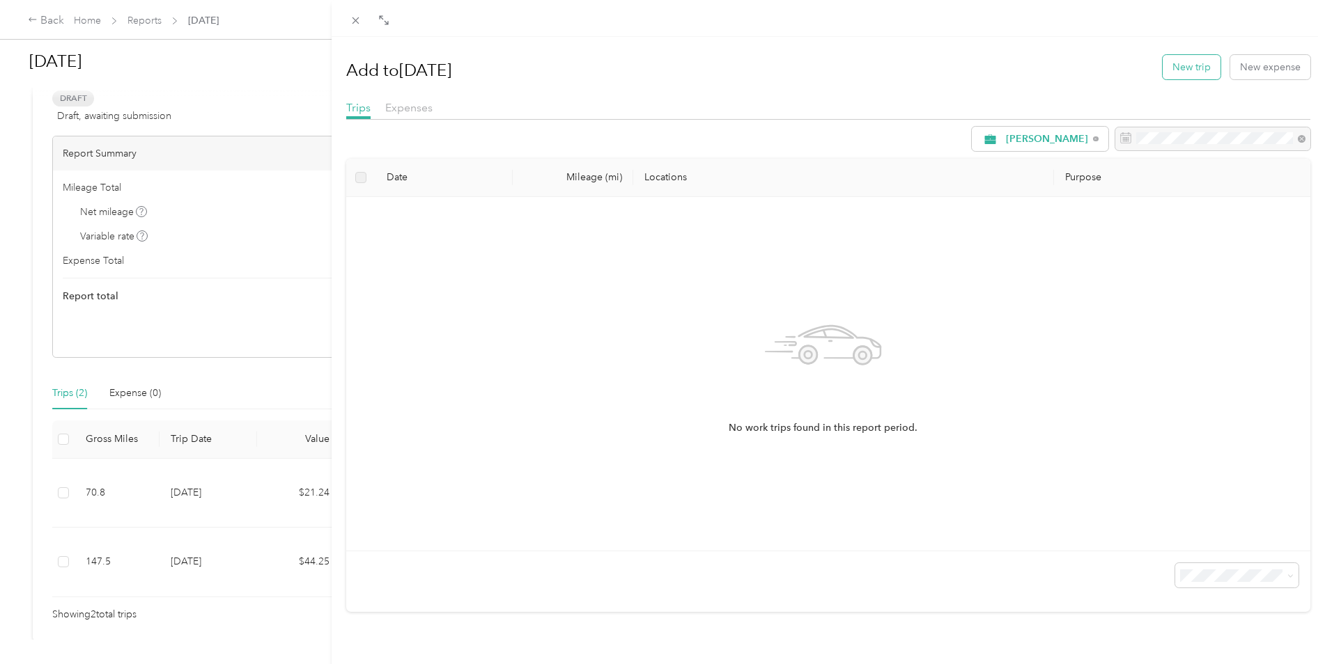
click at [1184, 64] on button "New trip" at bounding box center [1191, 67] width 58 height 24
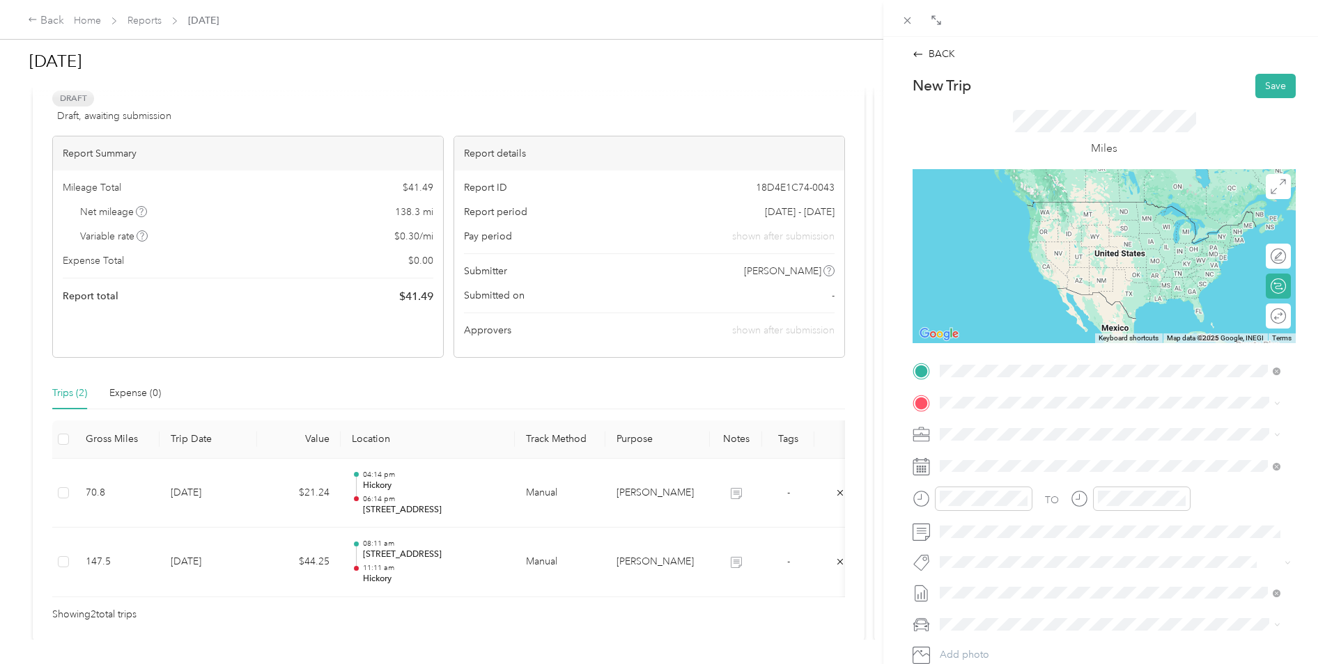
click at [1041, 478] on div "[STREET_ADDRESS]" at bounding box center [1012, 483] width 93 height 29
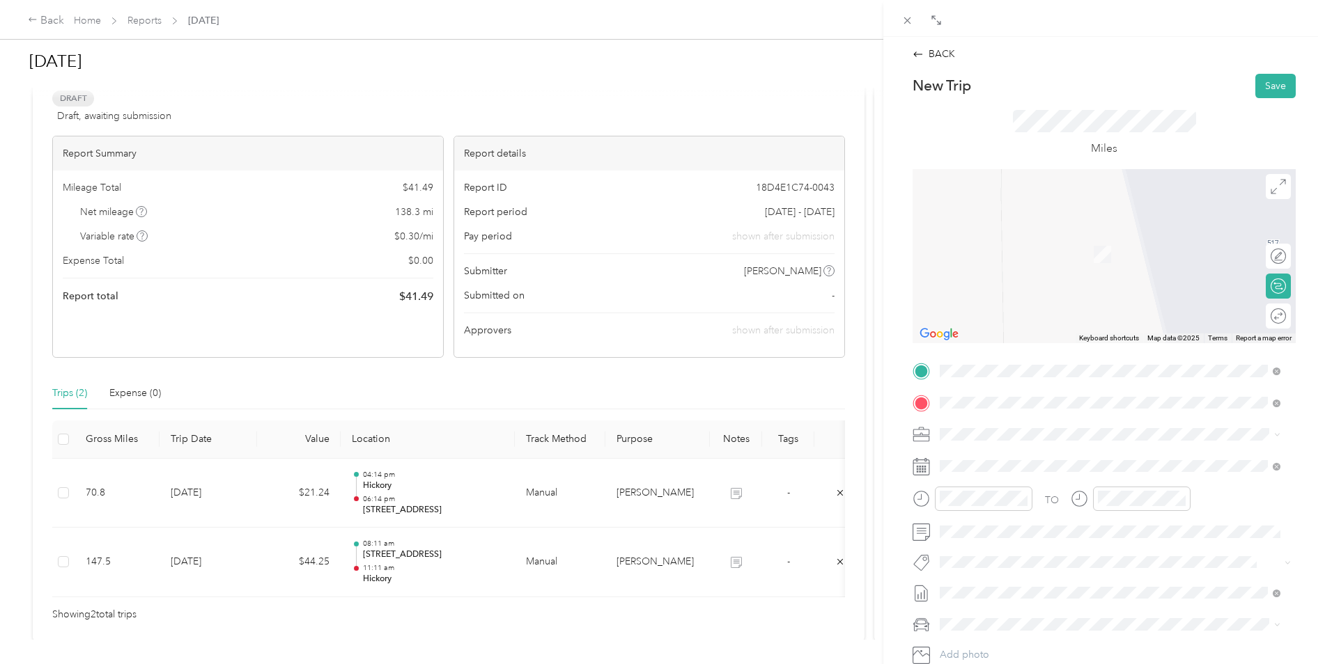
click at [989, 542] on span "Hickory [US_STATE], [GEOGRAPHIC_DATA]" at bounding box center [1044, 537] width 157 height 24
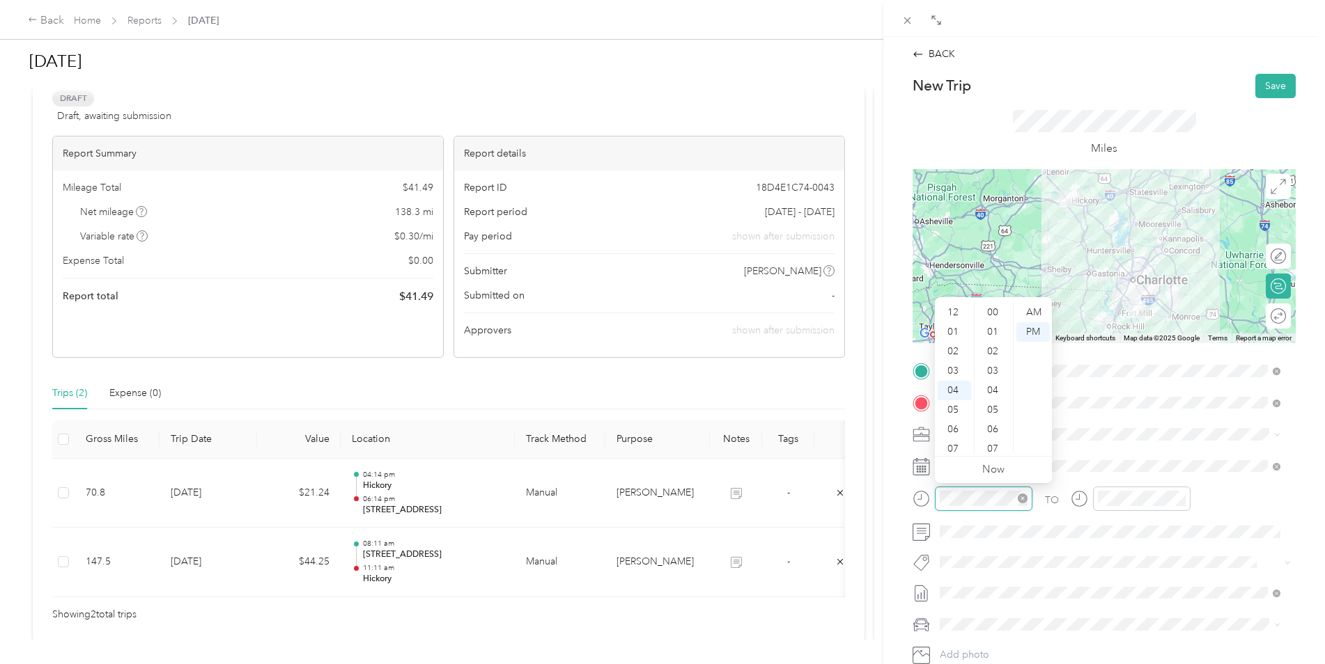
scroll to position [78, 0]
click at [951, 366] on div "07" at bounding box center [953, 371] width 33 height 20
click at [1033, 311] on div "AM" at bounding box center [1032, 313] width 33 height 20
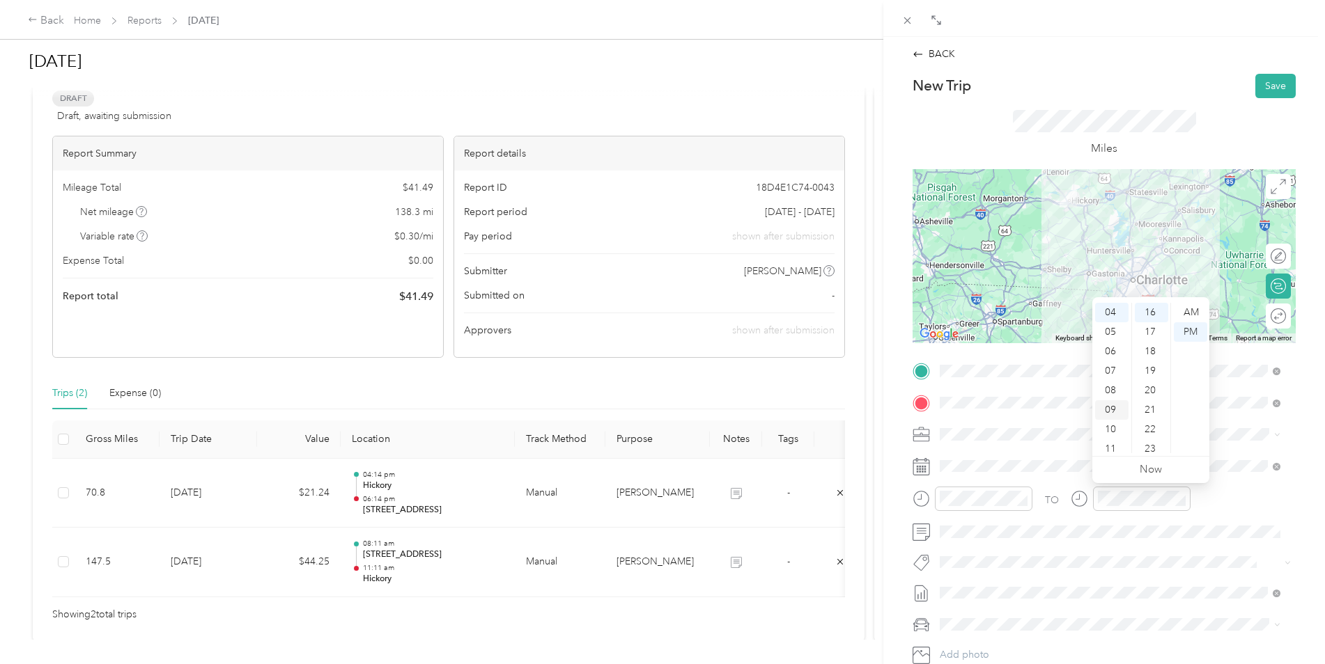
click at [1109, 402] on div "09" at bounding box center [1111, 410] width 33 height 20
click at [1195, 313] on div "AM" at bounding box center [1190, 313] width 33 height 20
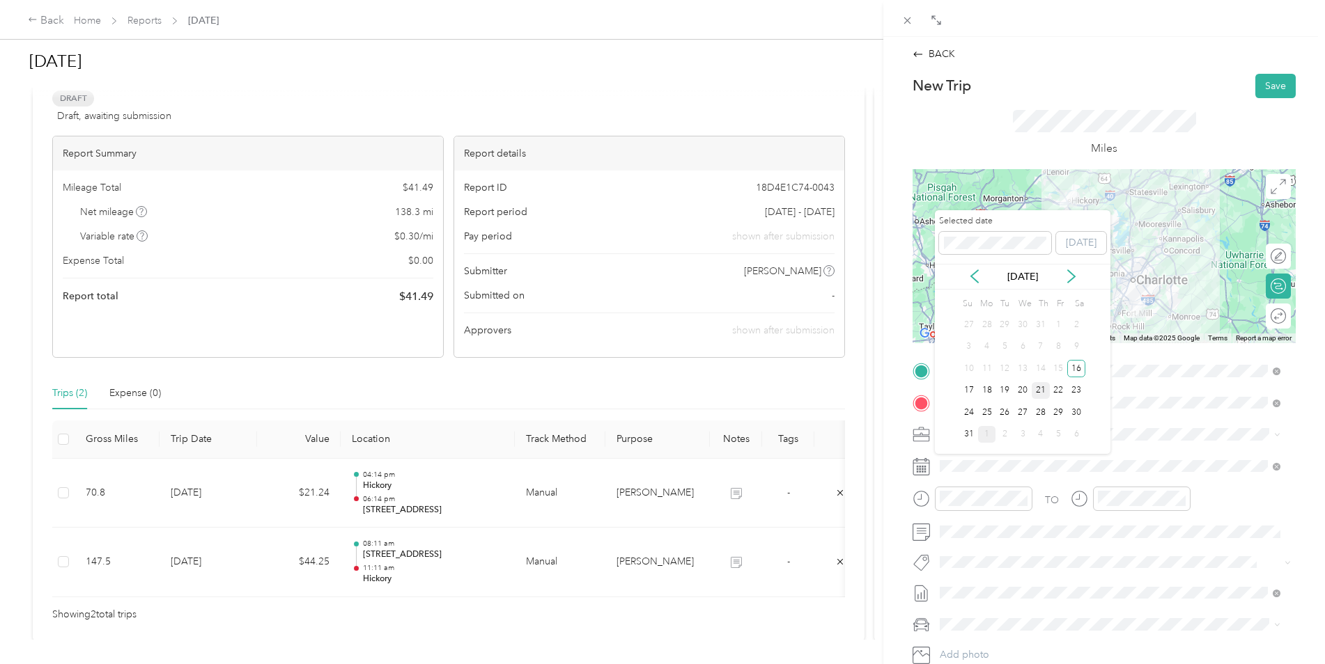
click at [1043, 389] on div "21" at bounding box center [1040, 390] width 18 height 17
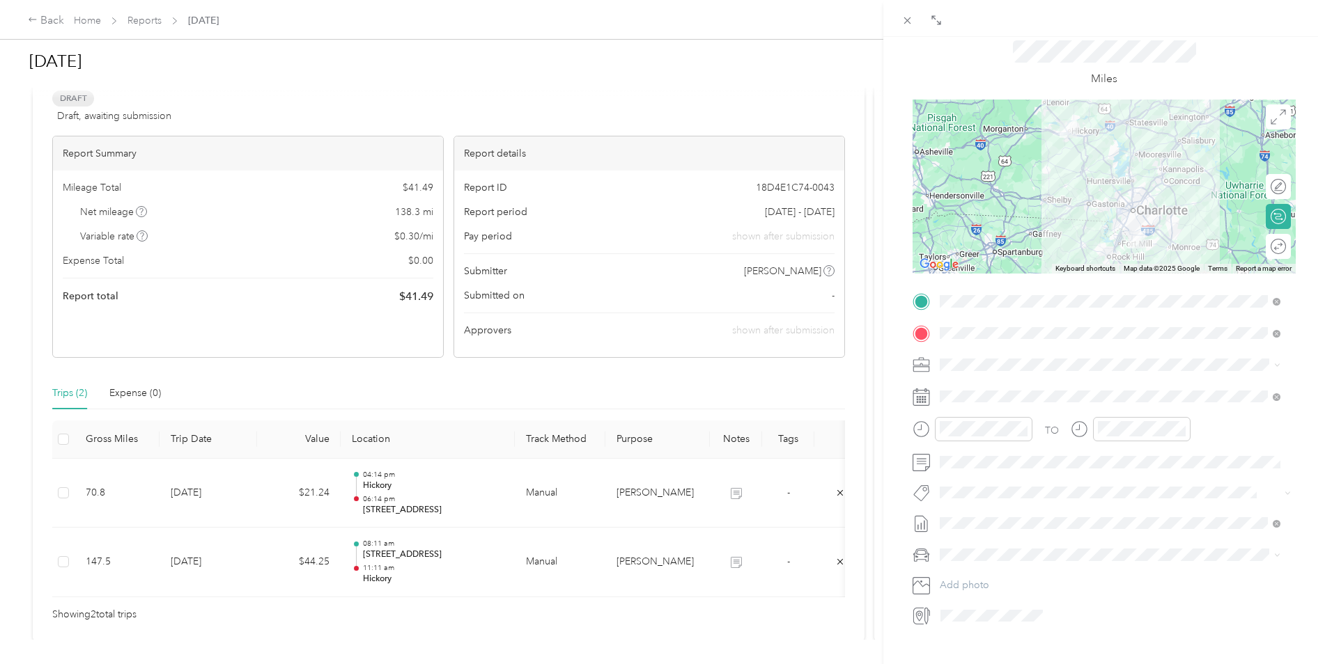
scroll to position [0, 0]
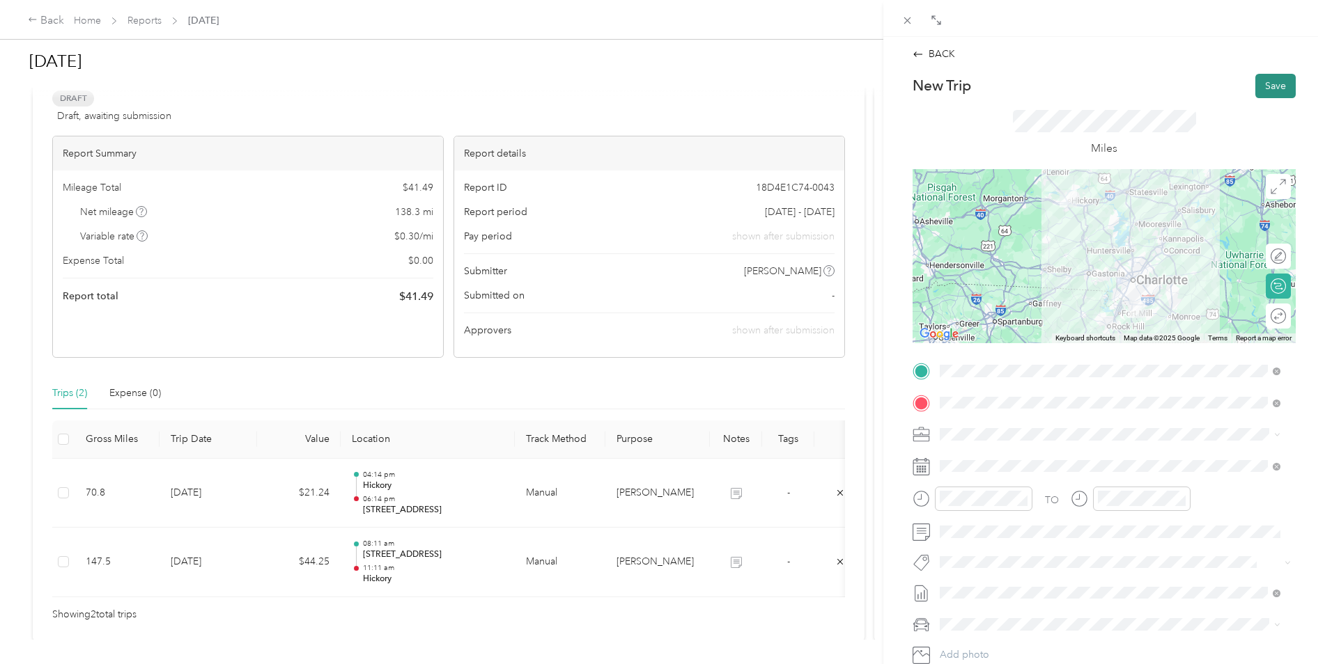
click at [1268, 87] on button "Save" at bounding box center [1275, 86] width 40 height 24
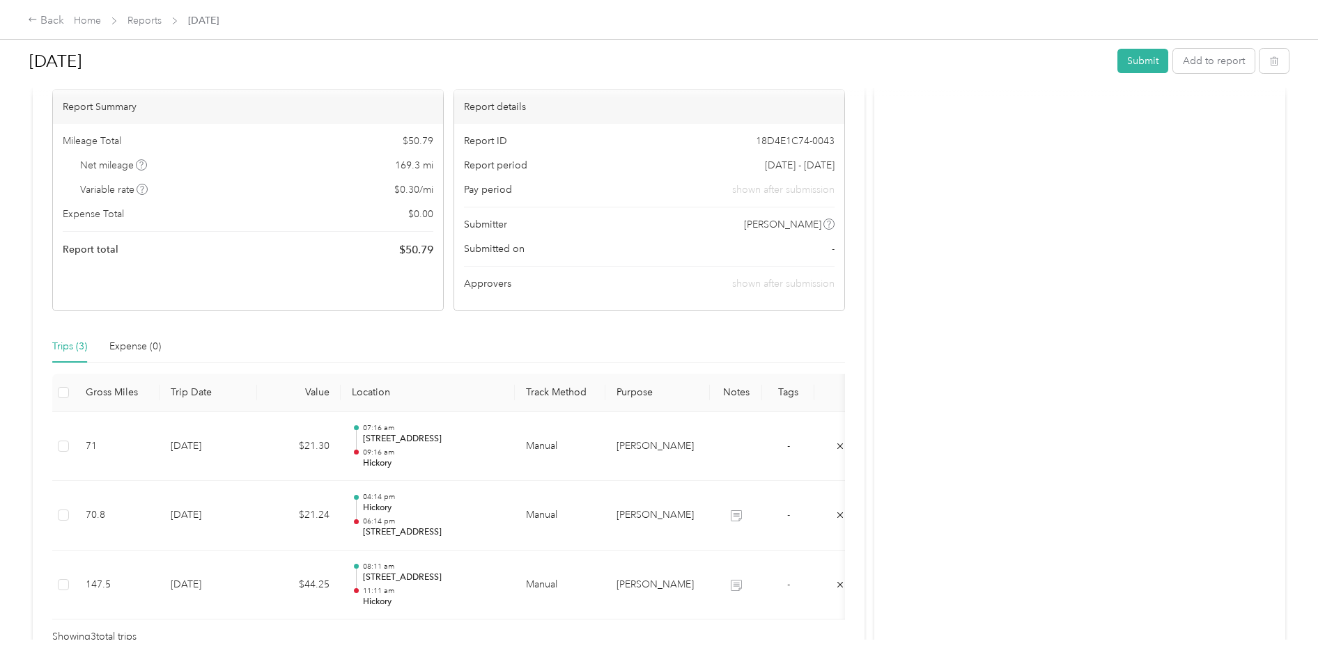
scroll to position [139, 0]
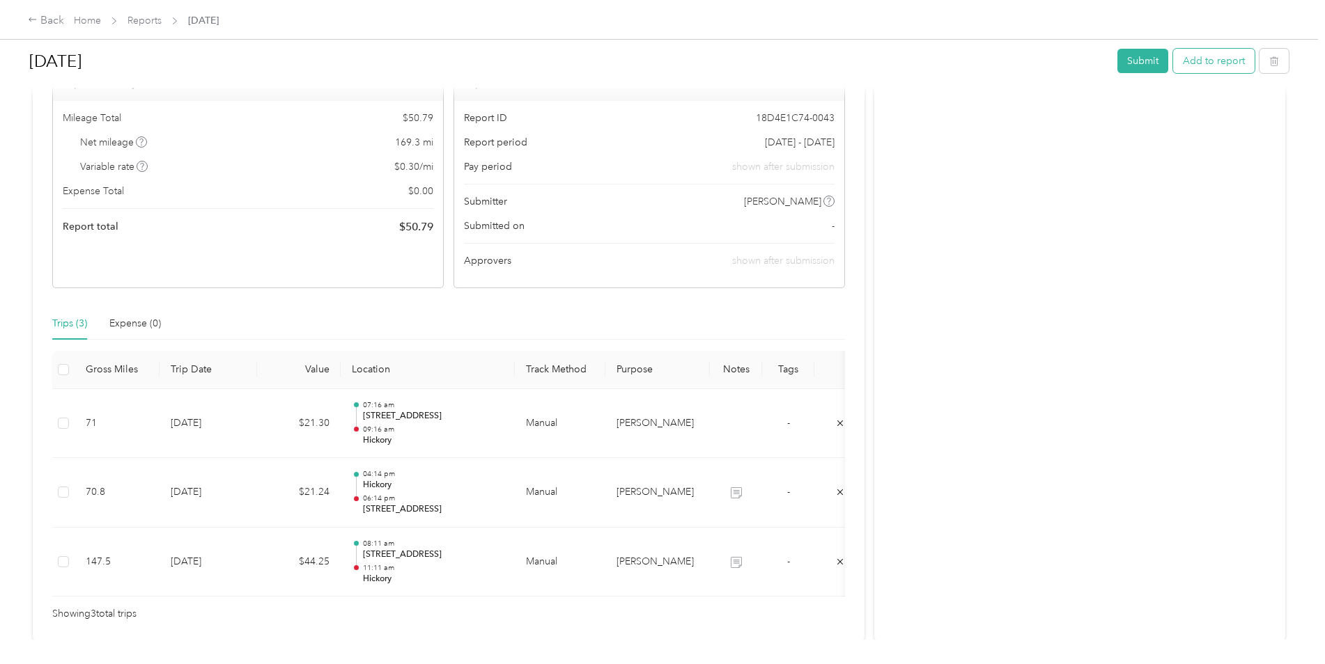
click at [1213, 63] on button "Add to report" at bounding box center [1213, 61] width 81 height 24
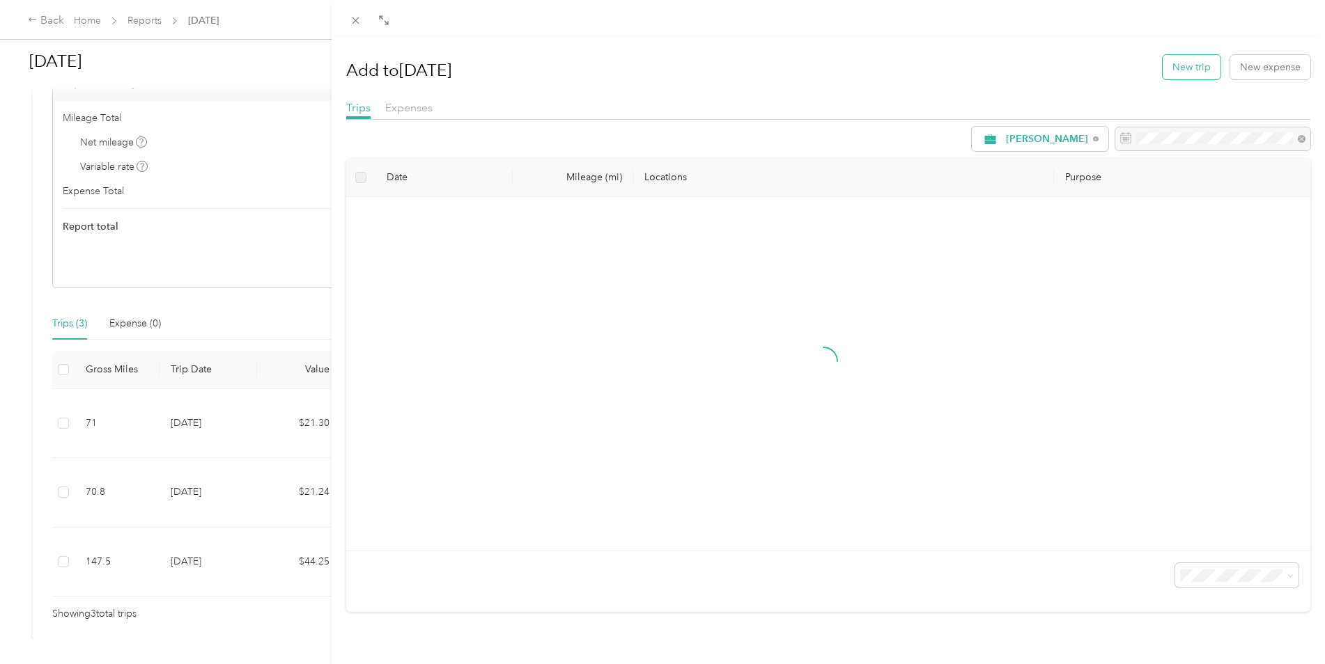
click at [1182, 70] on button "New trip" at bounding box center [1191, 67] width 58 height 24
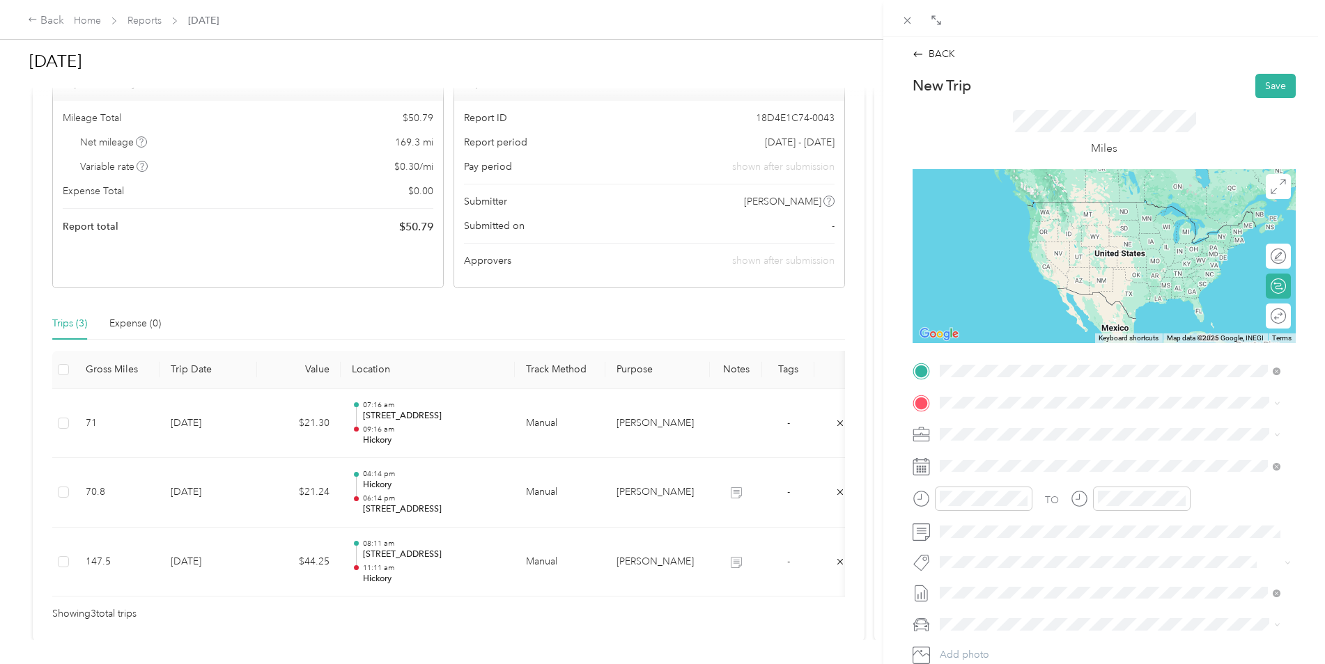
click at [999, 503] on span "Hickory [US_STATE], [GEOGRAPHIC_DATA]" at bounding box center [1044, 505] width 157 height 24
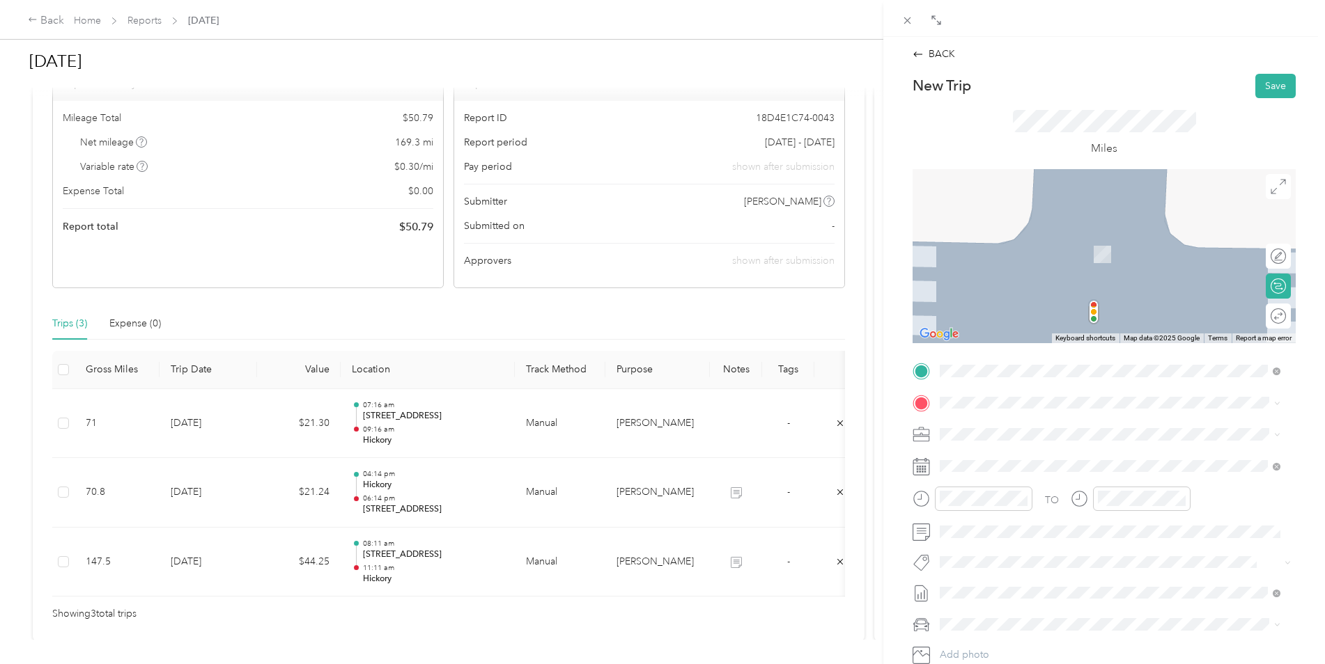
click at [1048, 515] on div "[STREET_ADDRESS]" at bounding box center [1012, 512] width 93 height 29
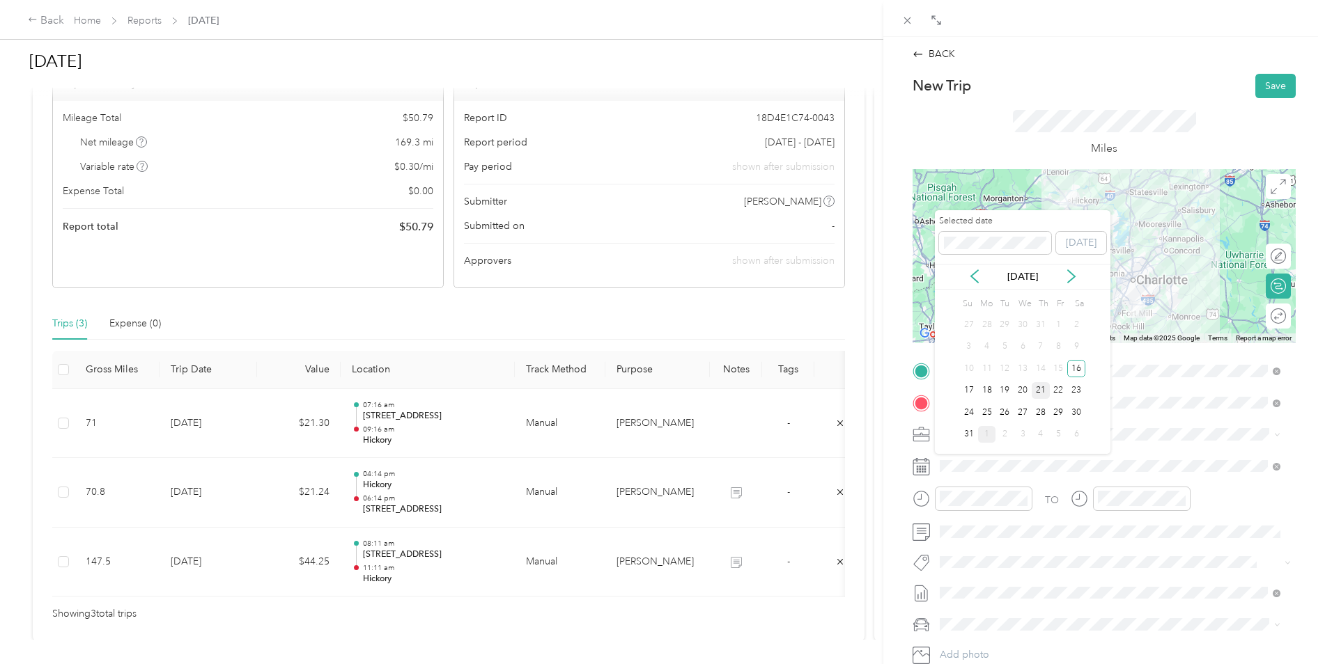
click at [1040, 386] on div "21" at bounding box center [1040, 390] width 18 height 17
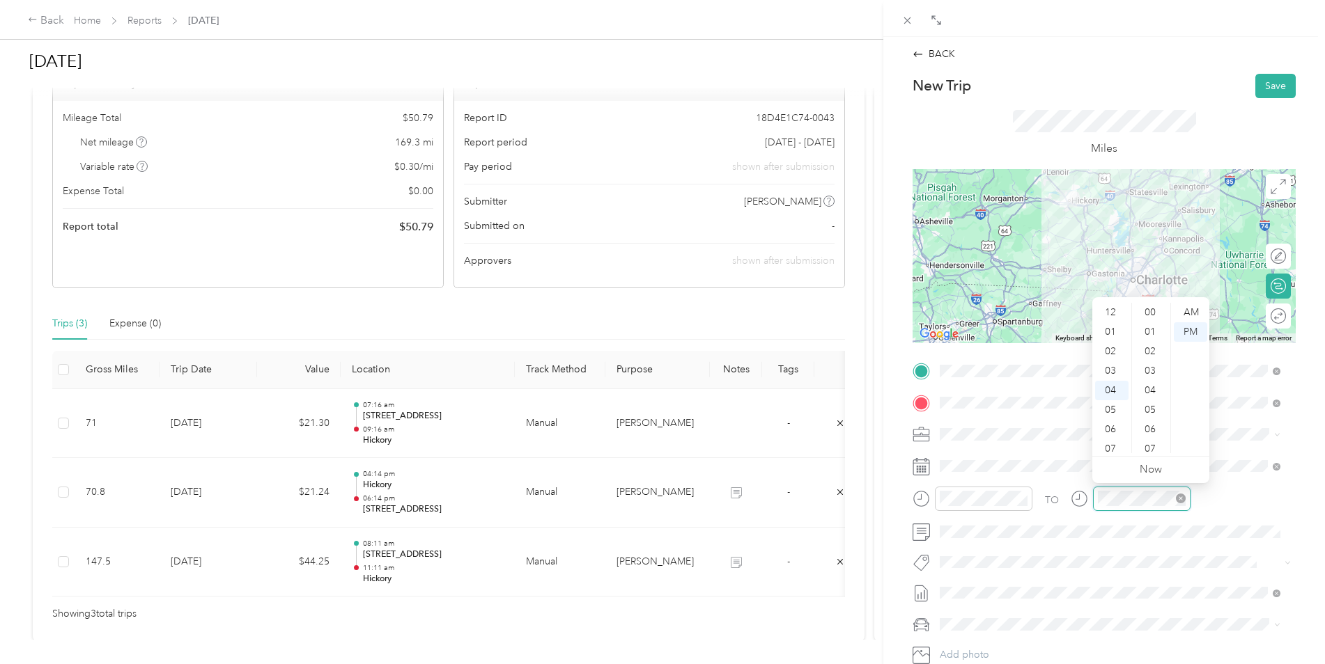
scroll to position [351, 0]
click at [1110, 355] on div "06" at bounding box center [1111, 352] width 33 height 20
click at [1199, 328] on div "PM" at bounding box center [1190, 332] width 33 height 20
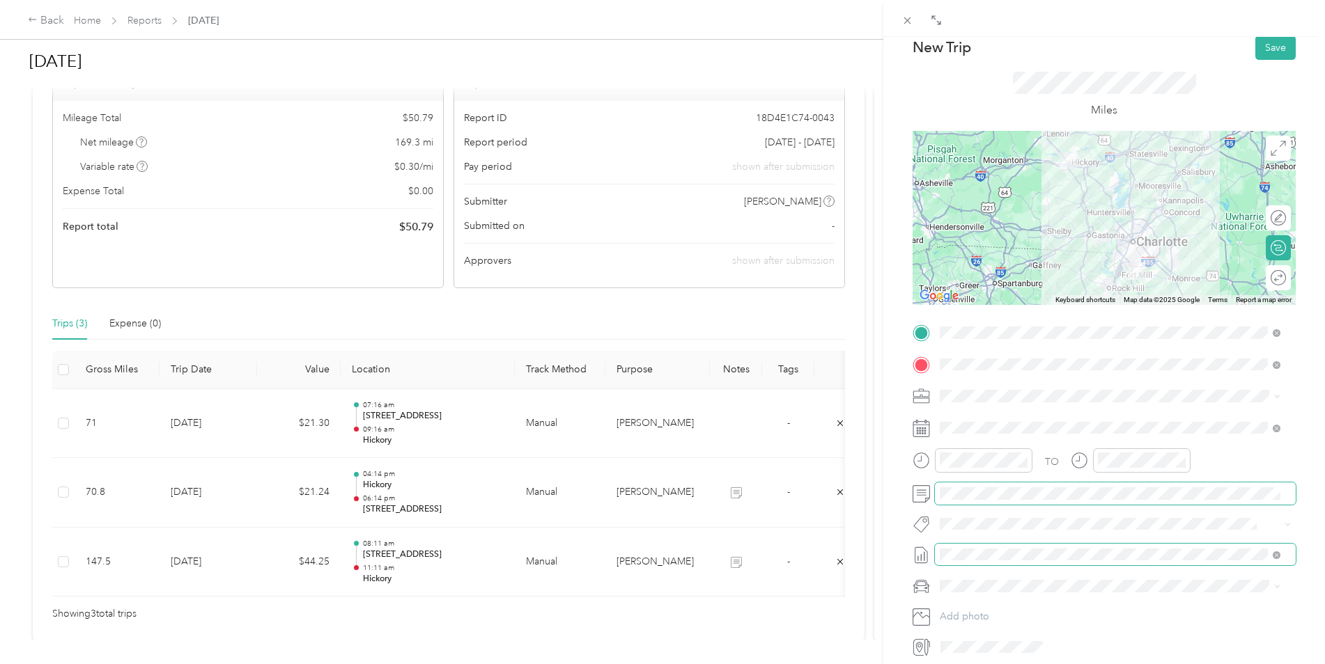
scroll to position [3, 0]
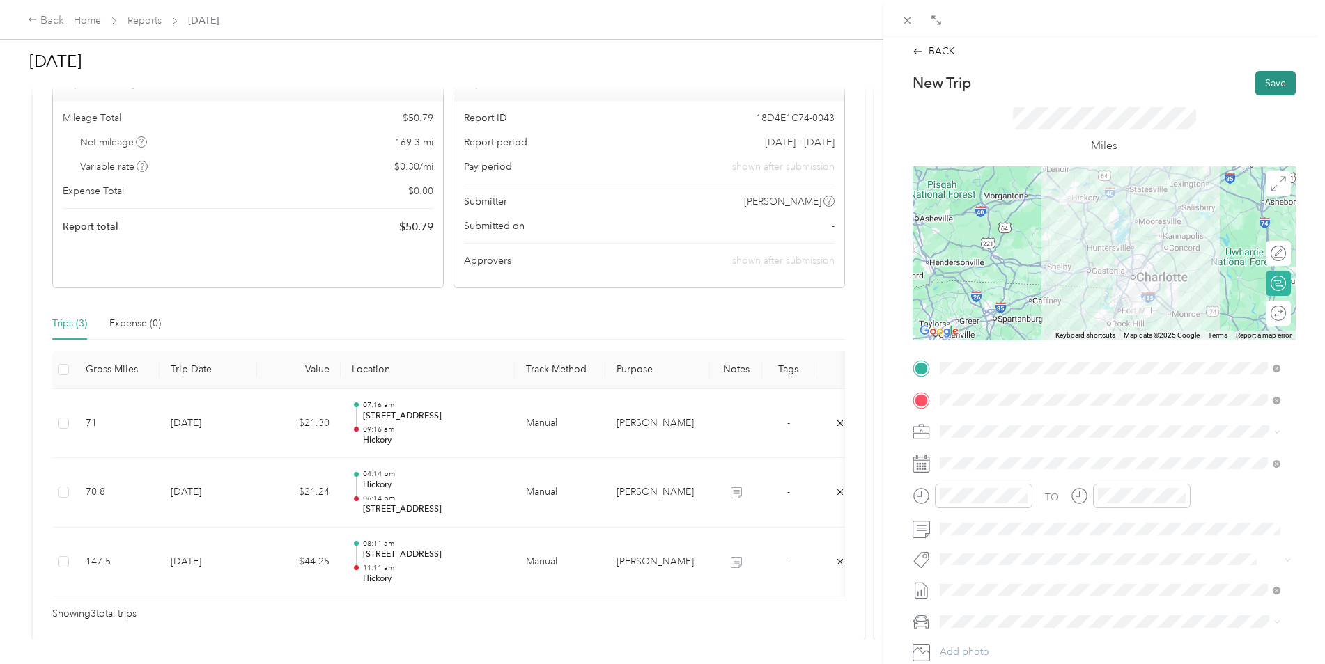
click at [1268, 77] on button "Save" at bounding box center [1275, 83] width 40 height 24
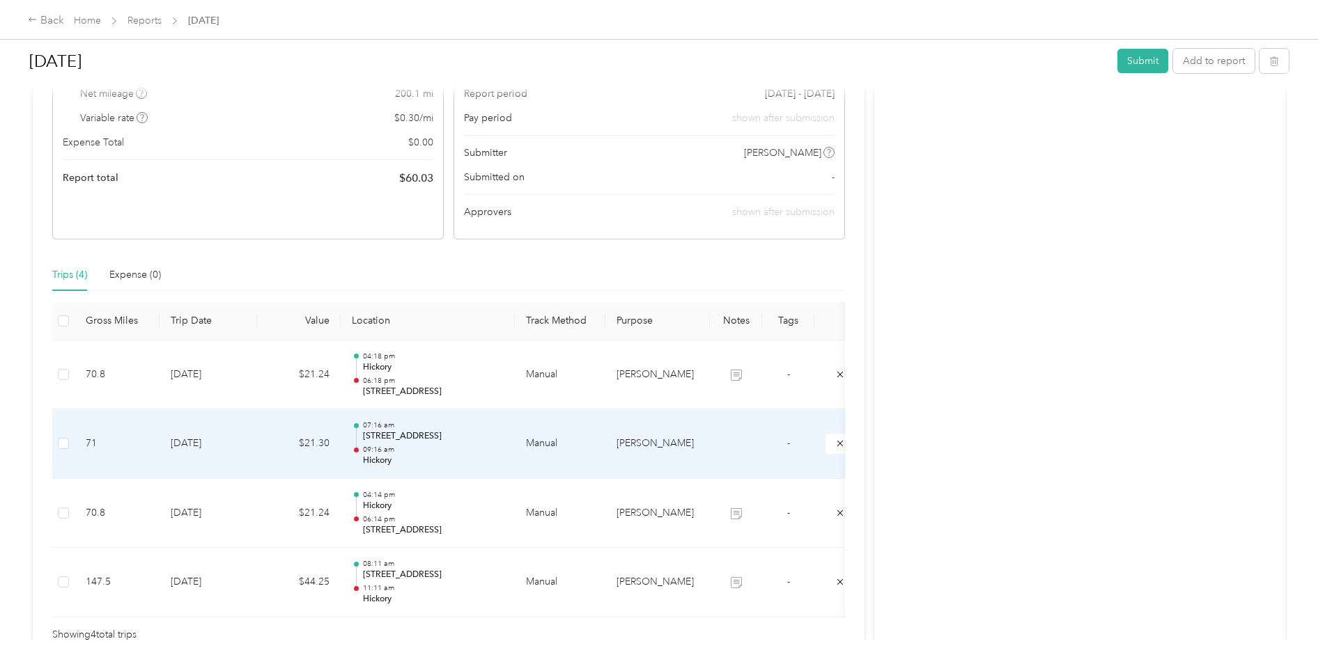
scroll to position [209, 0]
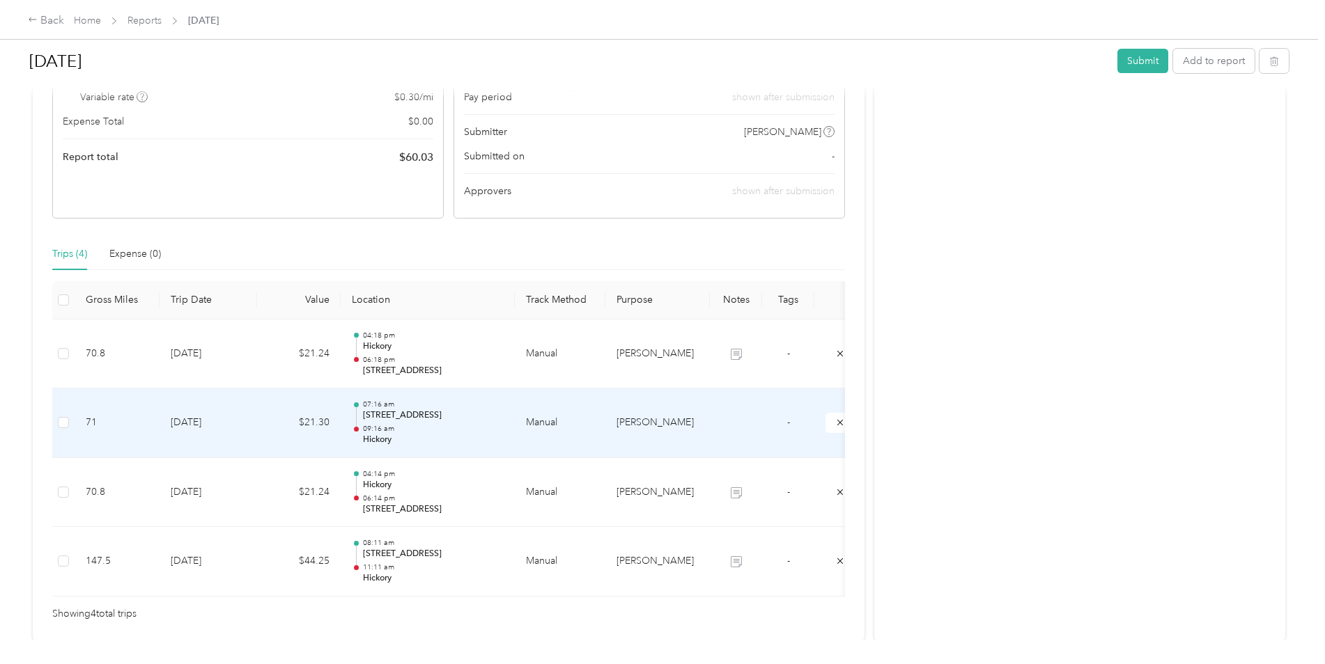
click at [368, 416] on p "[STREET_ADDRESS]" at bounding box center [433, 416] width 141 height 13
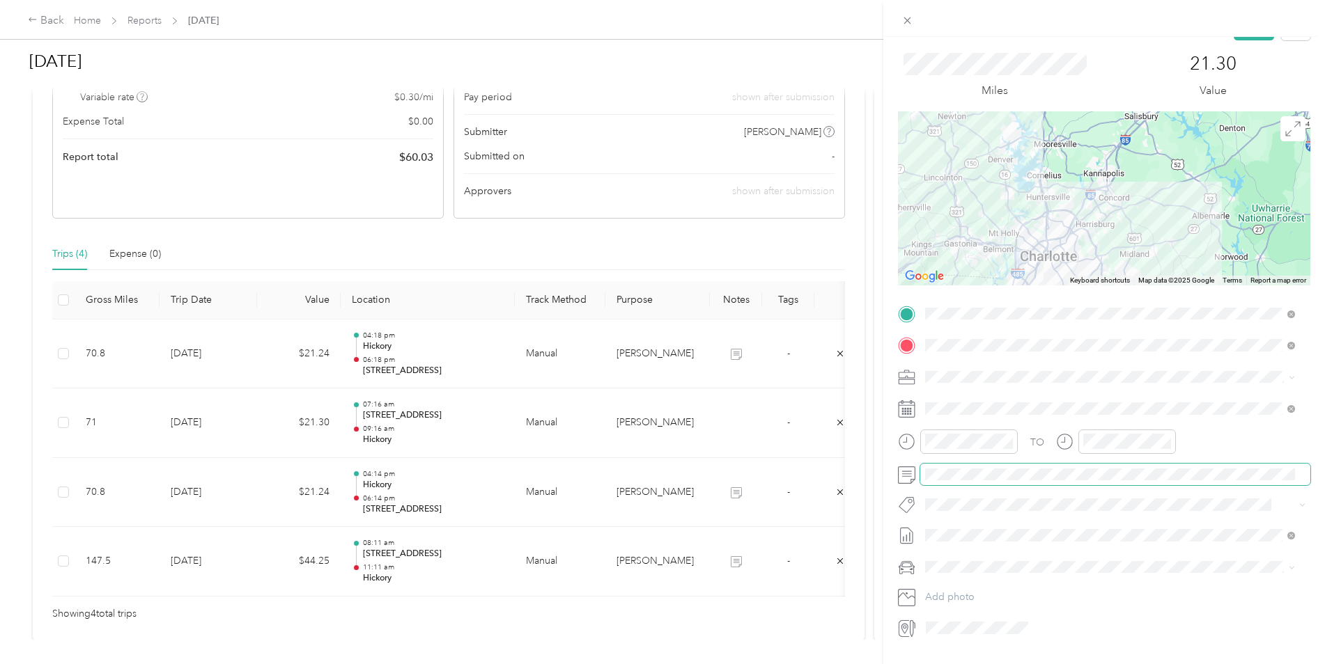
scroll to position [0, 0]
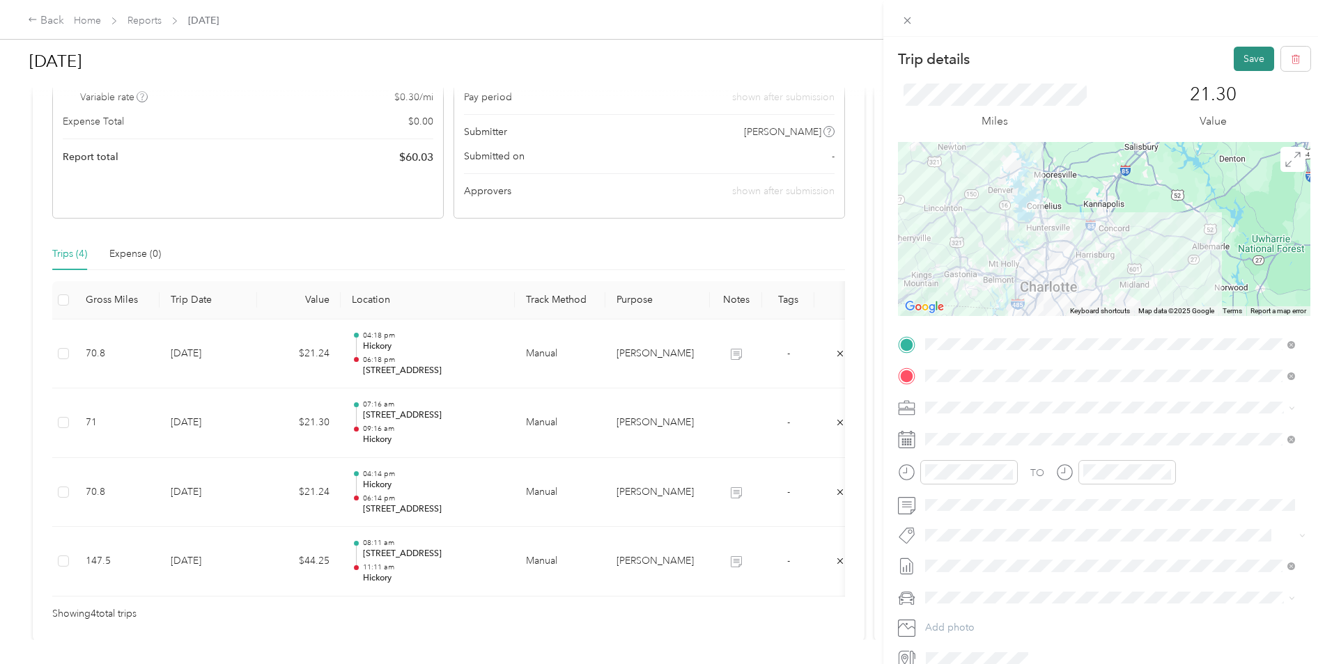
click at [1241, 57] on button "Save" at bounding box center [1253, 59] width 40 height 24
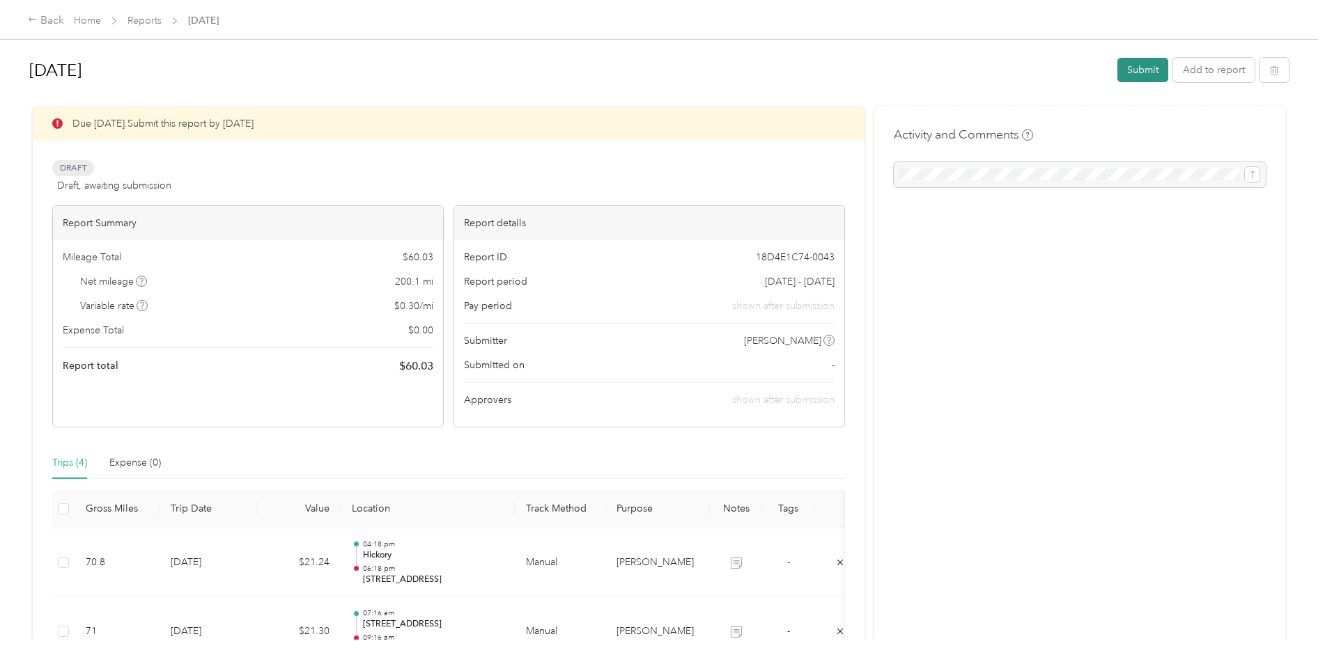
click at [1142, 70] on button "Submit" at bounding box center [1142, 70] width 51 height 24
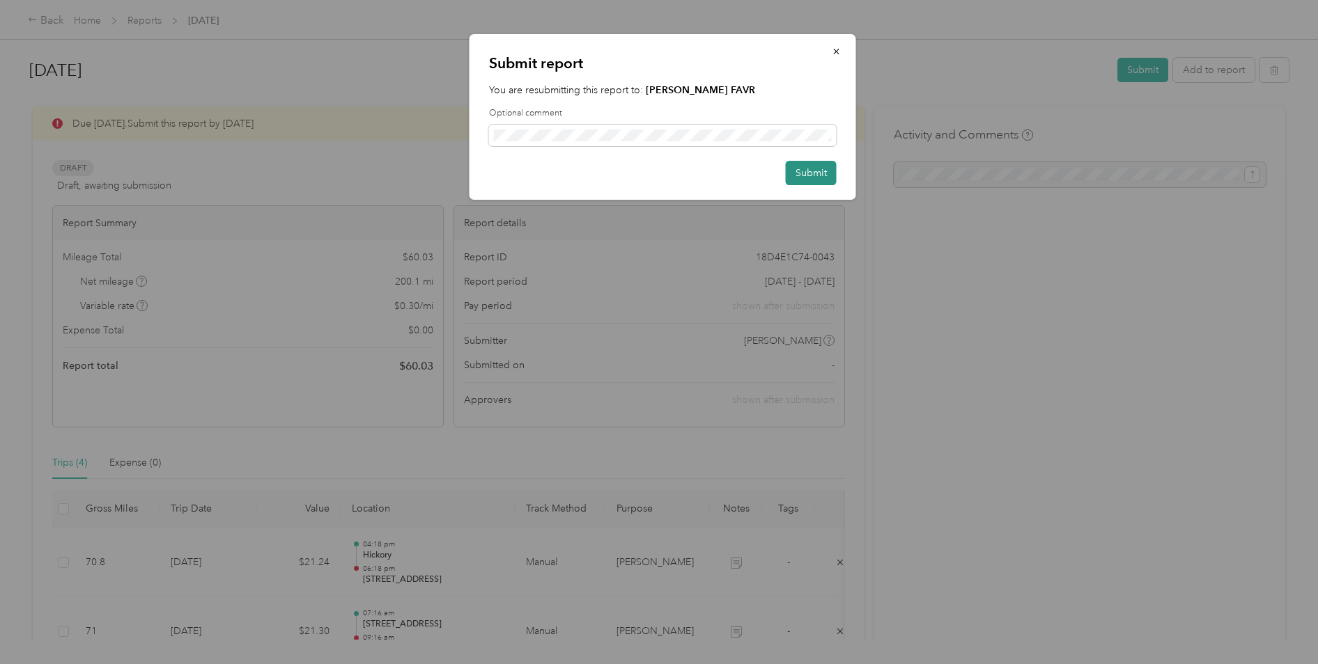
click at [802, 173] on button "Submit" at bounding box center [811, 173] width 51 height 24
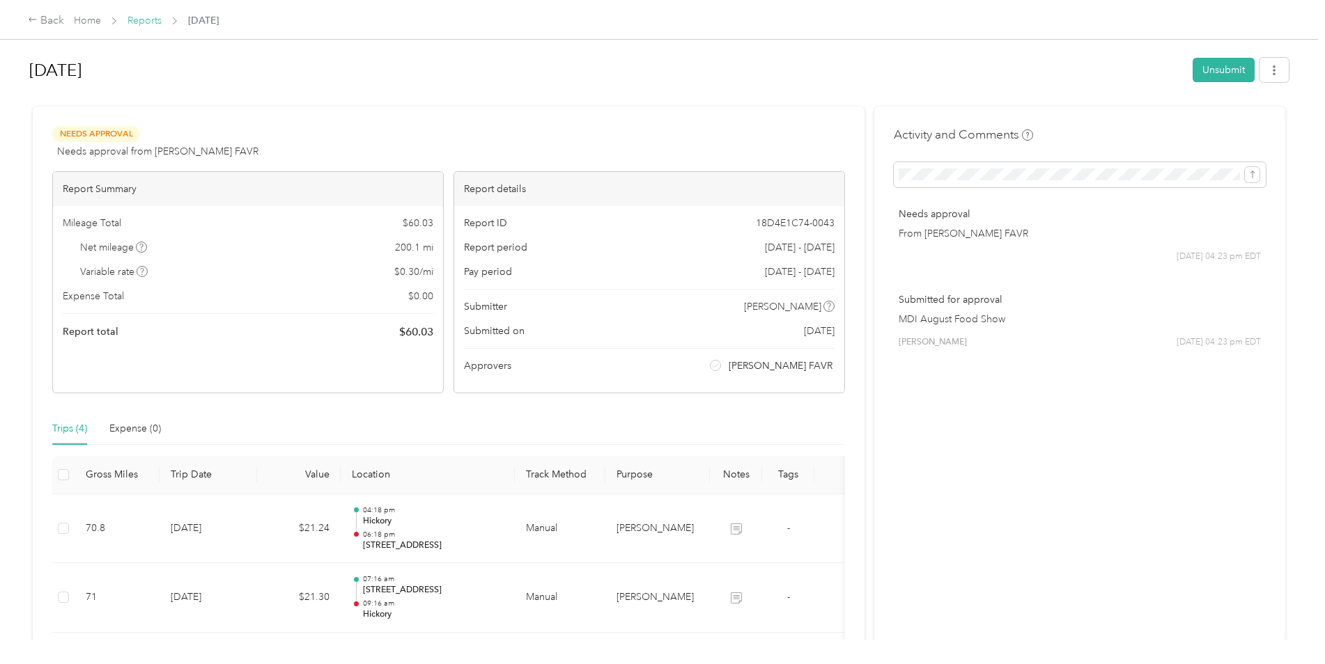
click at [135, 20] on link "Reports" at bounding box center [144, 21] width 34 height 12
